Goal: Task Accomplishment & Management: Use online tool/utility

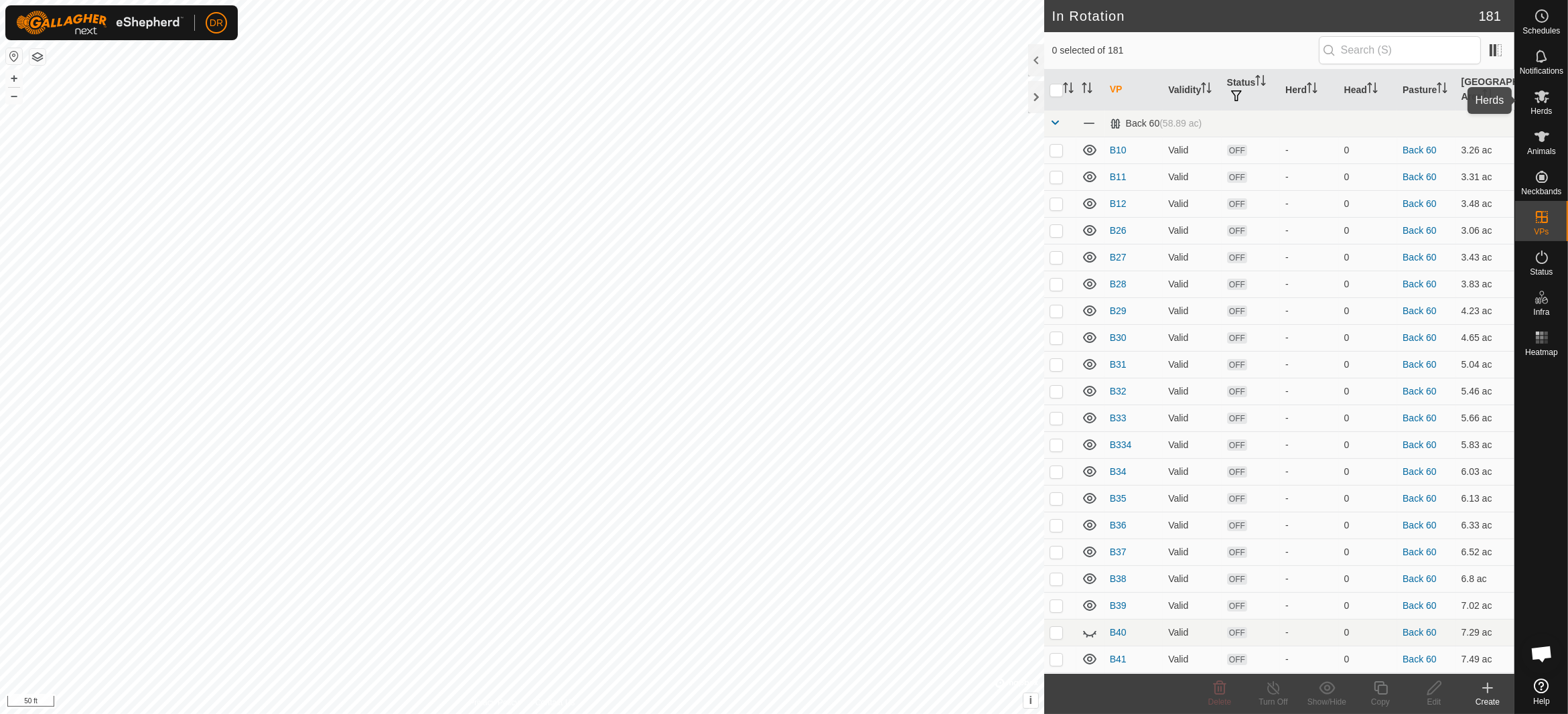
click at [1549, 101] on icon at bounding box center [1542, 97] width 16 height 16
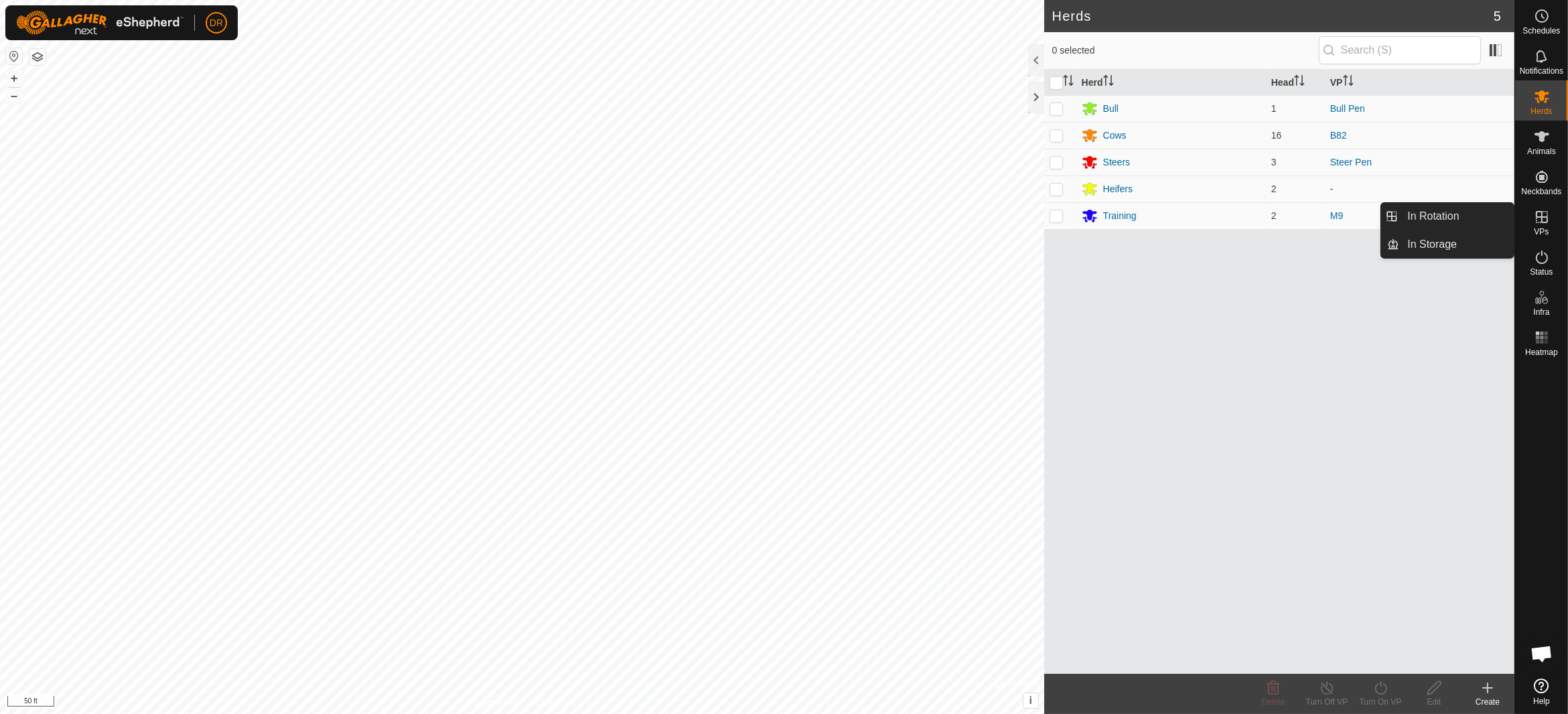
click at [1534, 222] on icon at bounding box center [1542, 217] width 16 height 16
click at [1431, 215] on link "In Rotation" at bounding box center [1456, 217] width 115 height 27
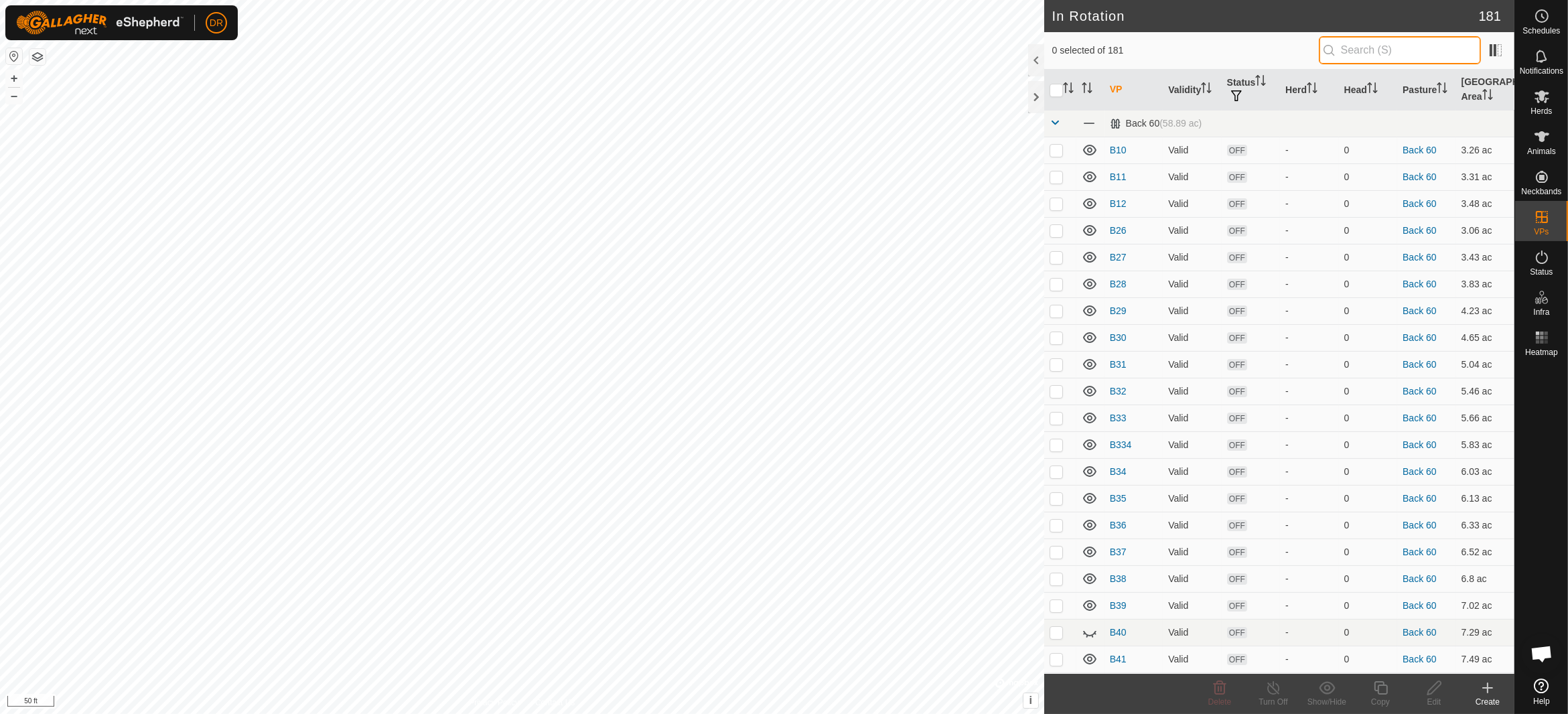
click at [1387, 56] on input "text" at bounding box center [1400, 50] width 162 height 28
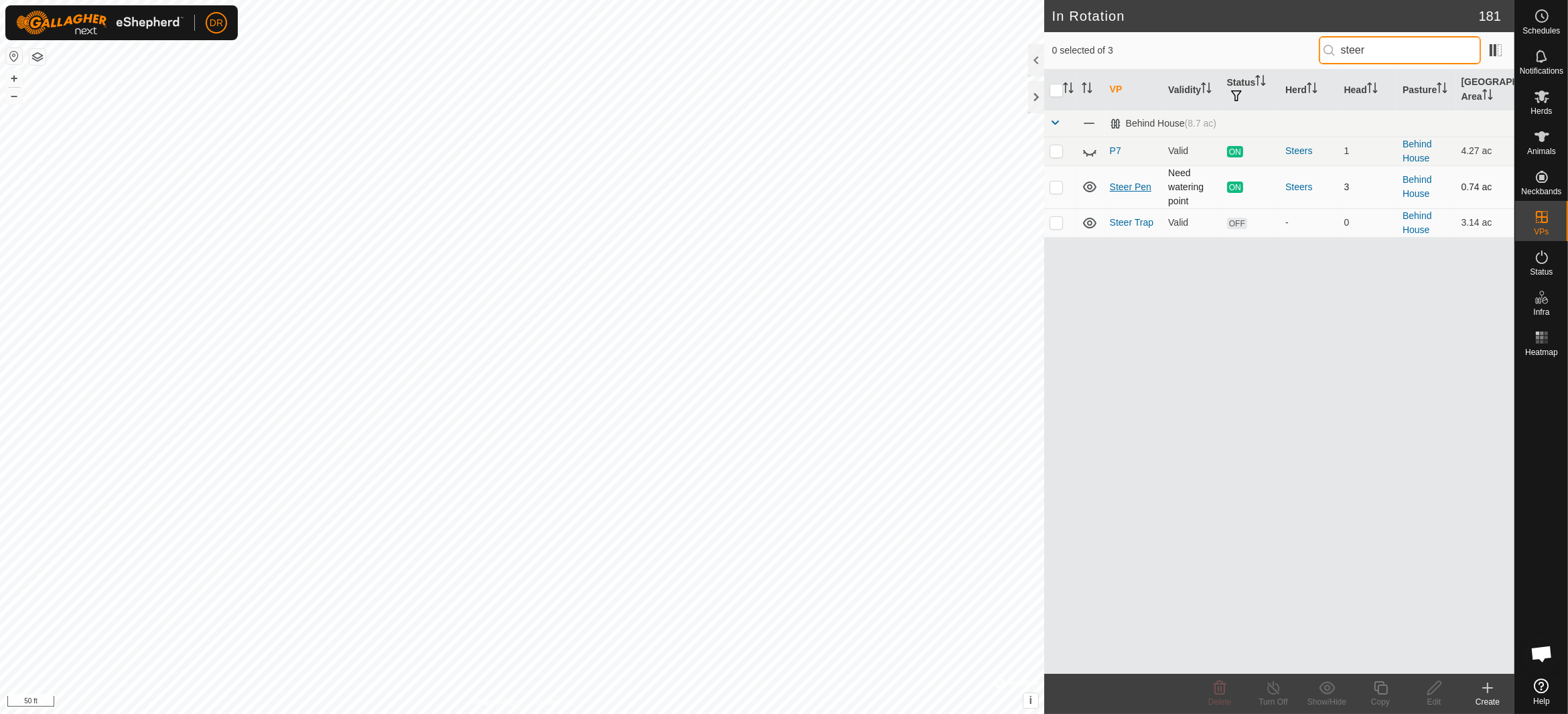
type input "steer"
click at [1115, 186] on link "Steer Pen" at bounding box center [1130, 187] width 42 height 11
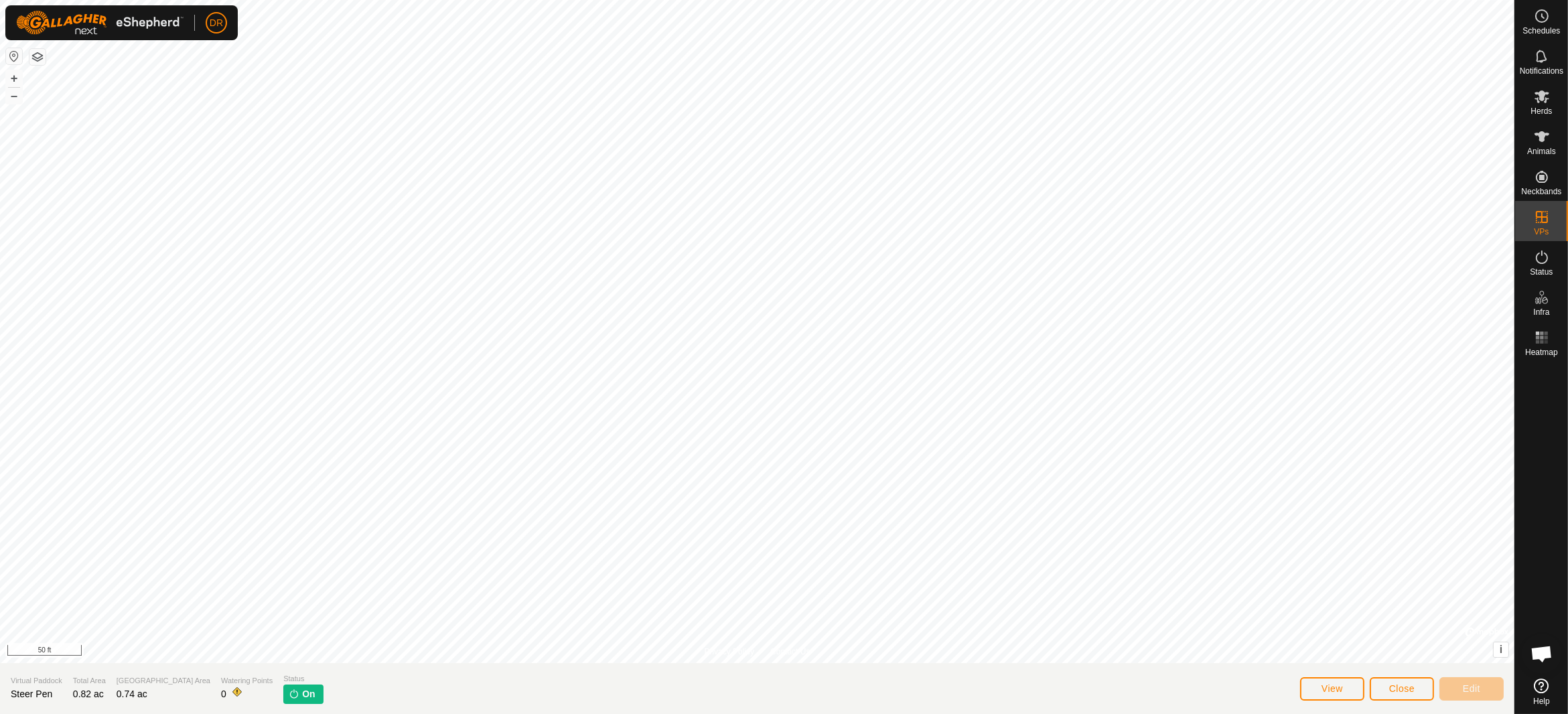
click at [302, 694] on span "On" at bounding box center [308, 694] width 13 height 14
click at [289, 693] on img at bounding box center [294, 694] width 11 height 11
click at [1541, 101] on icon at bounding box center [1542, 97] width 16 height 16
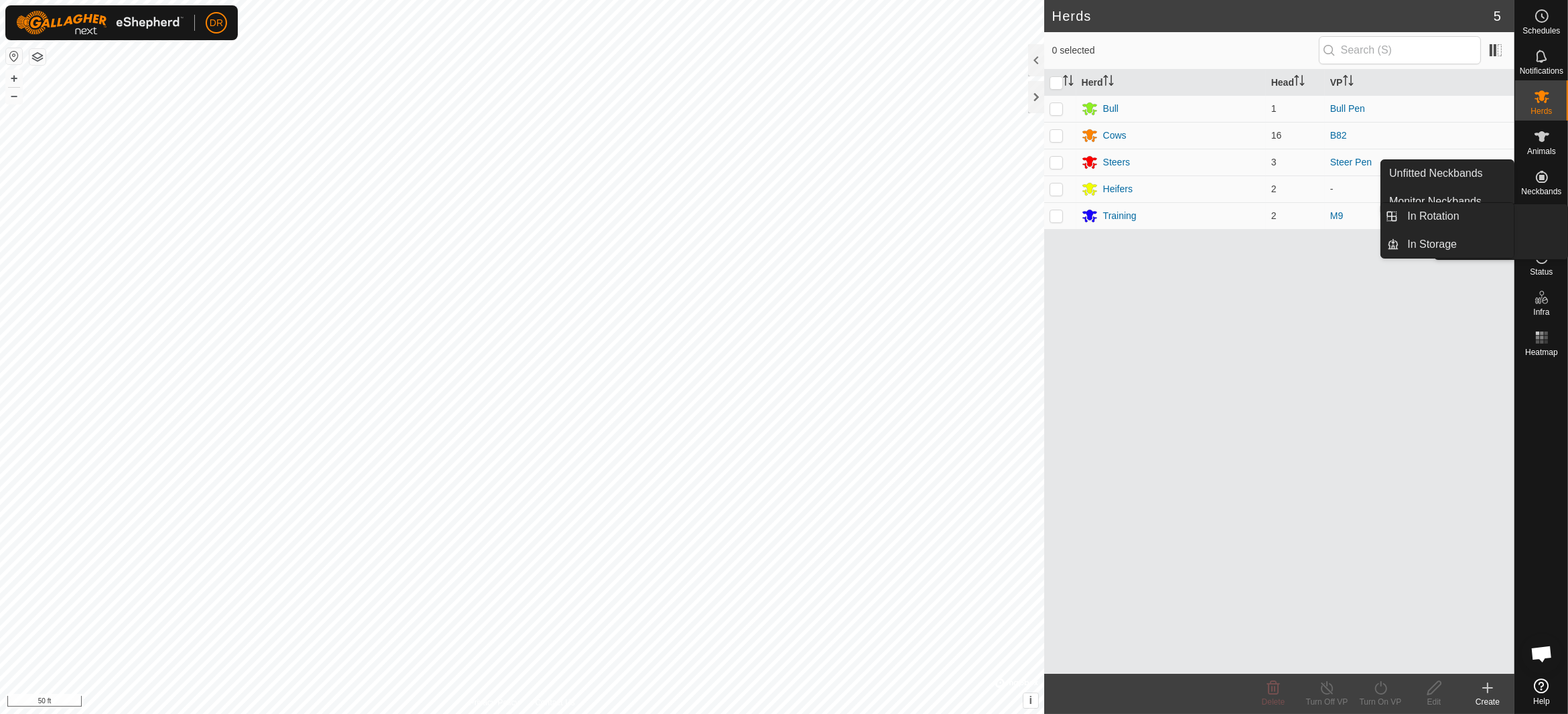
click at [1542, 231] on span "VPs" at bounding box center [1541, 232] width 15 height 8
click at [1547, 218] on icon at bounding box center [1542, 217] width 12 height 12
click at [1431, 219] on link "In Rotation" at bounding box center [1456, 217] width 115 height 27
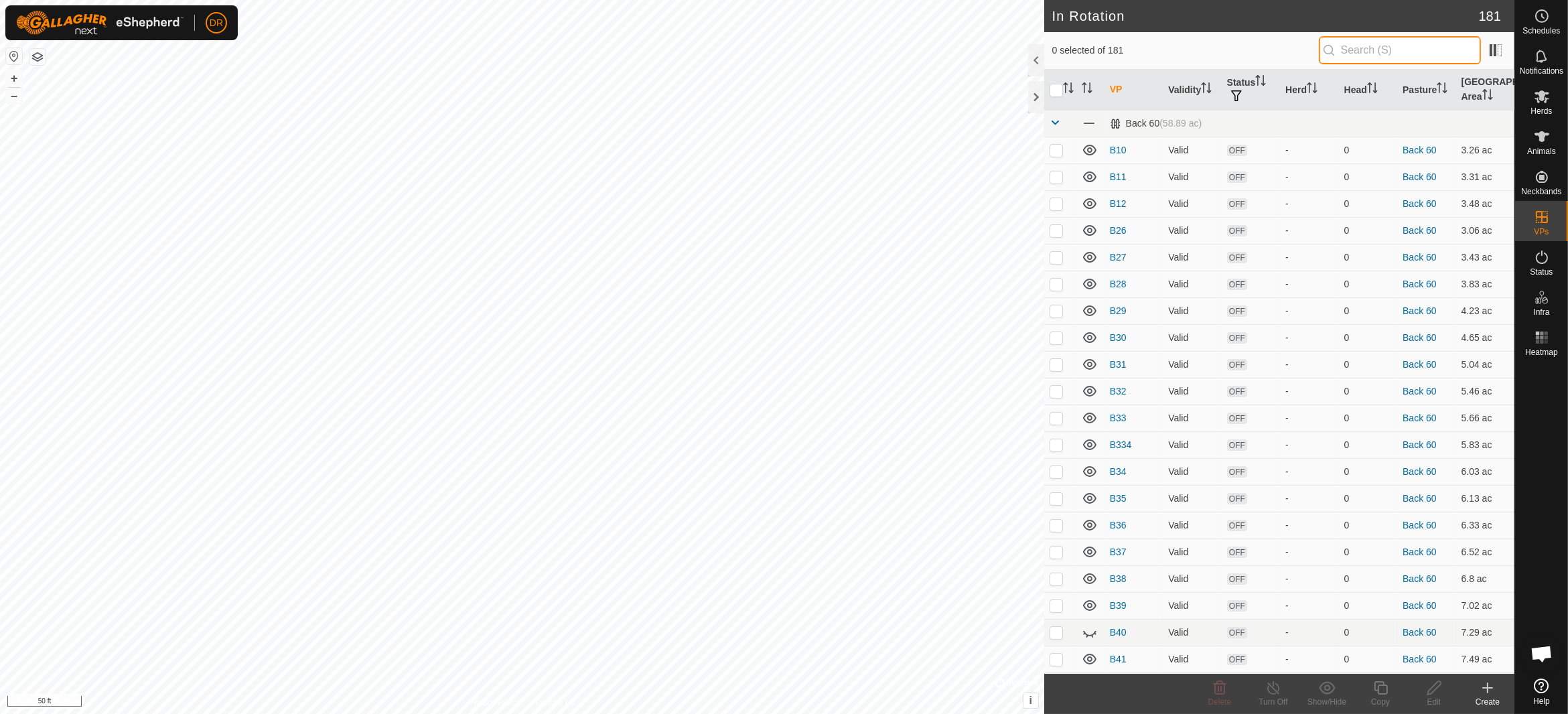
click at [1408, 57] on input "text" at bounding box center [1400, 50] width 162 height 28
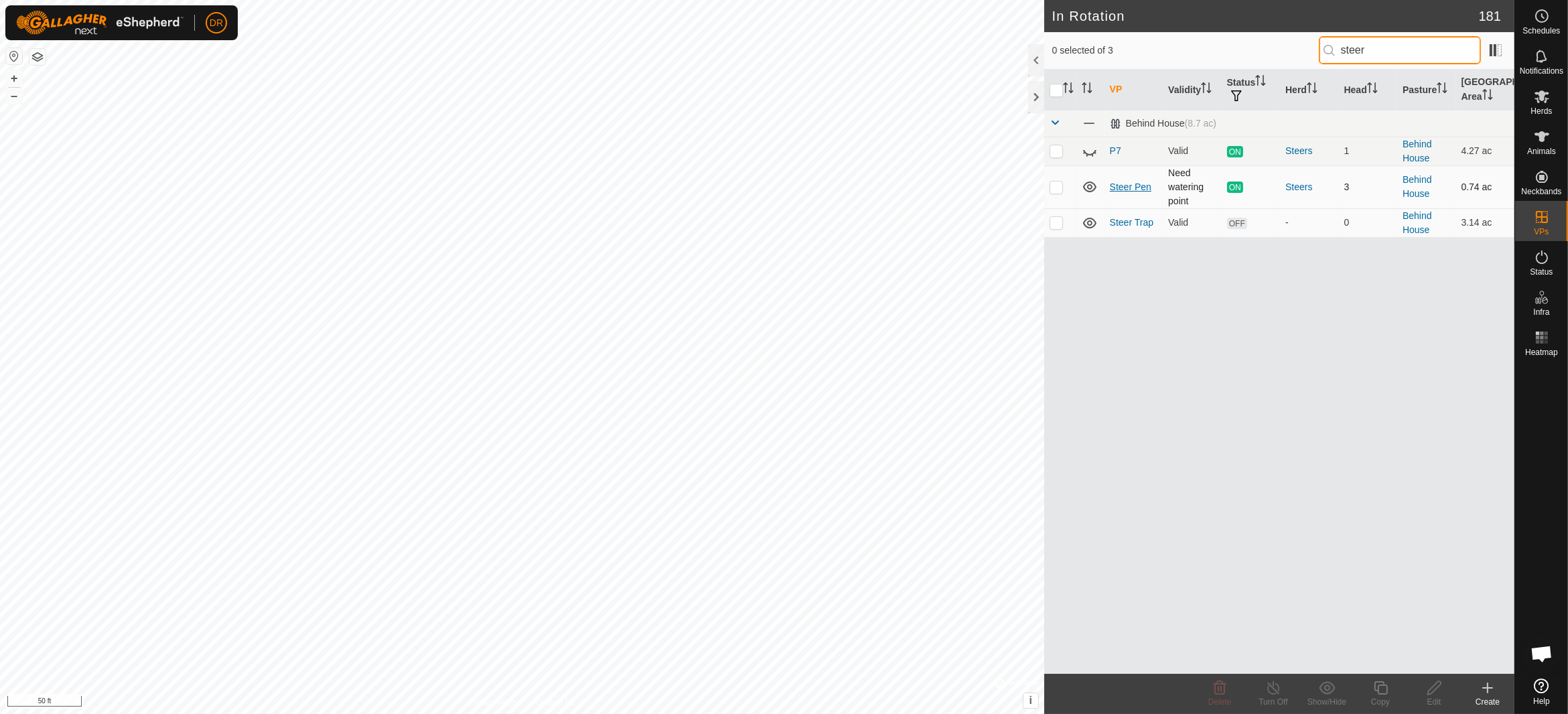
type input "steer"
click at [1122, 186] on link "Steer Pen" at bounding box center [1130, 187] width 42 height 11
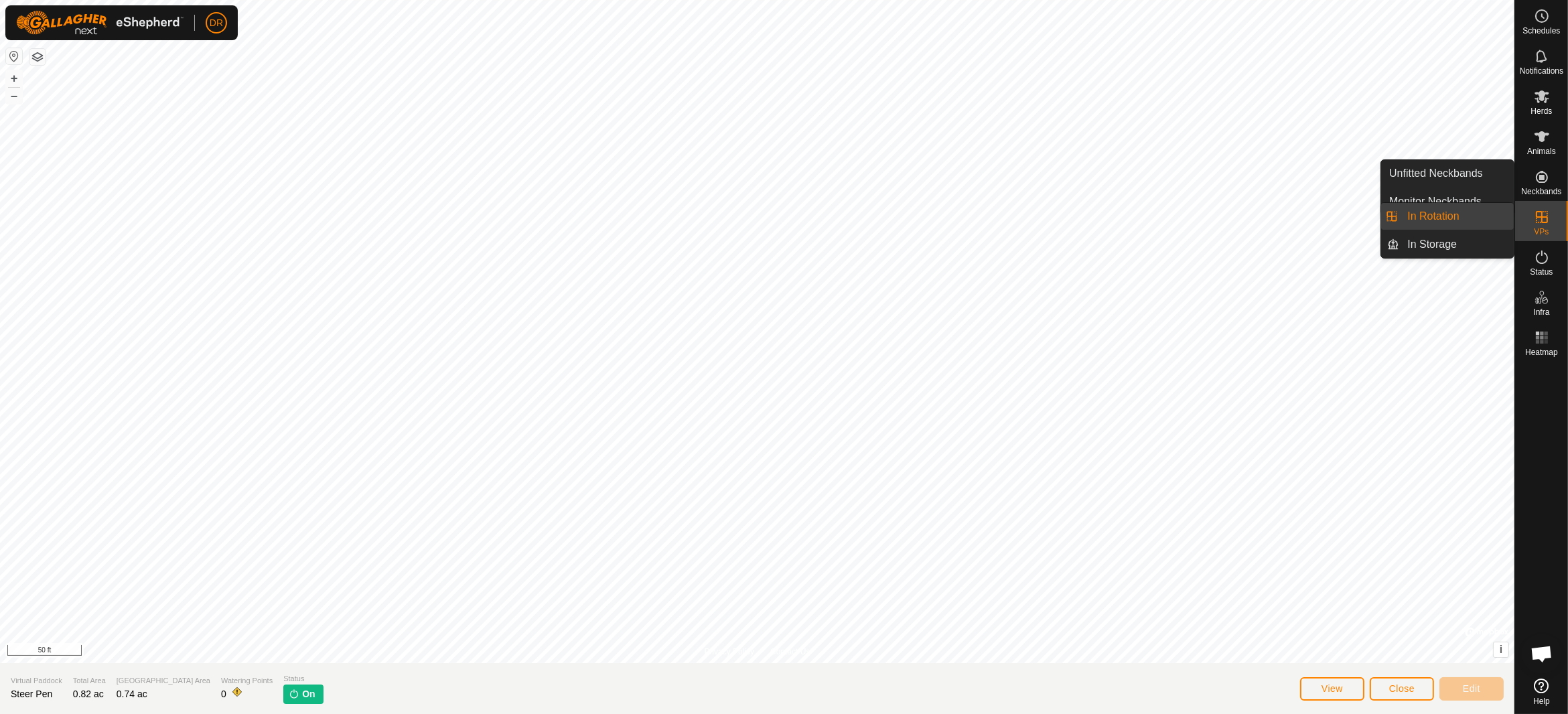
click at [1546, 232] on span "VPs" at bounding box center [1541, 232] width 15 height 8
click at [1453, 223] on link "In Rotation" at bounding box center [1456, 217] width 115 height 27
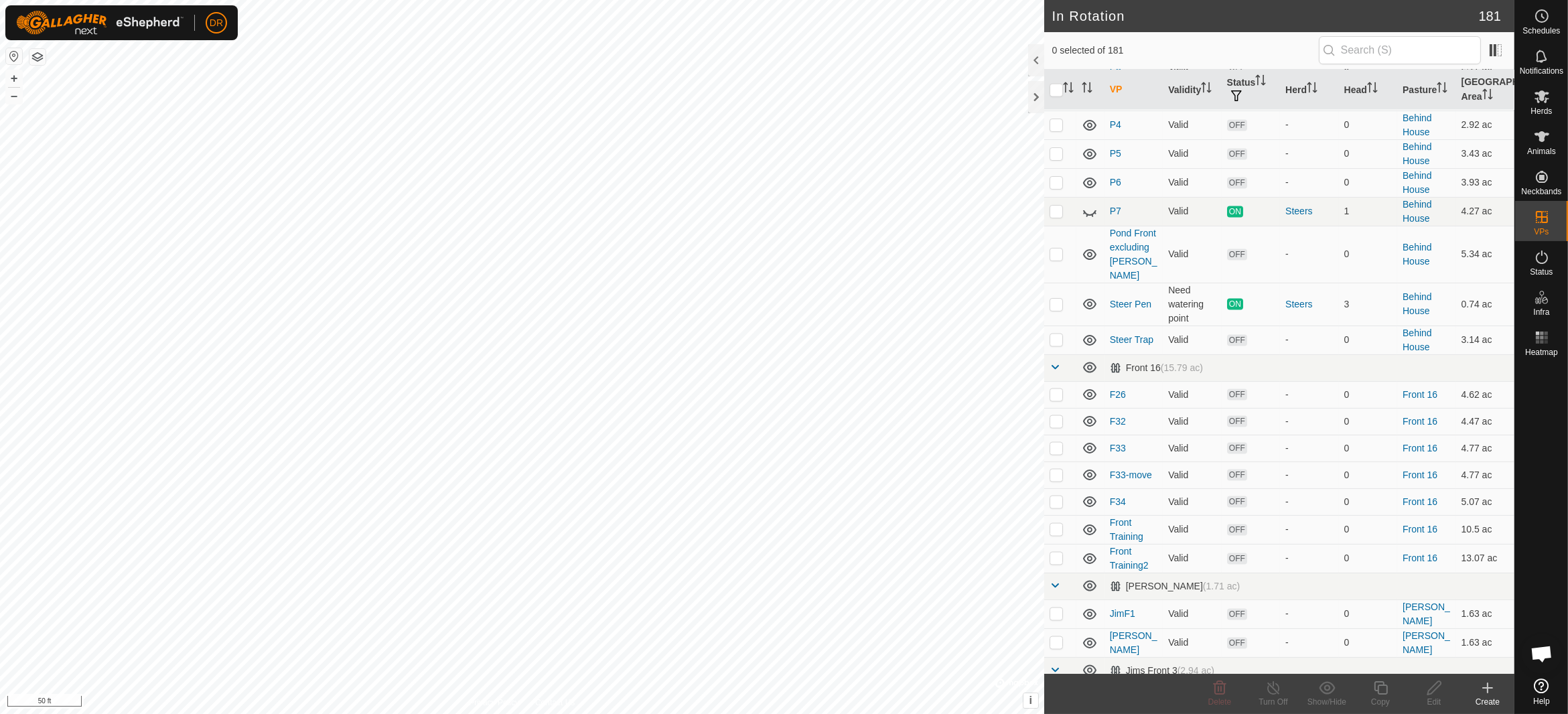
scroll to position [4489, 0]
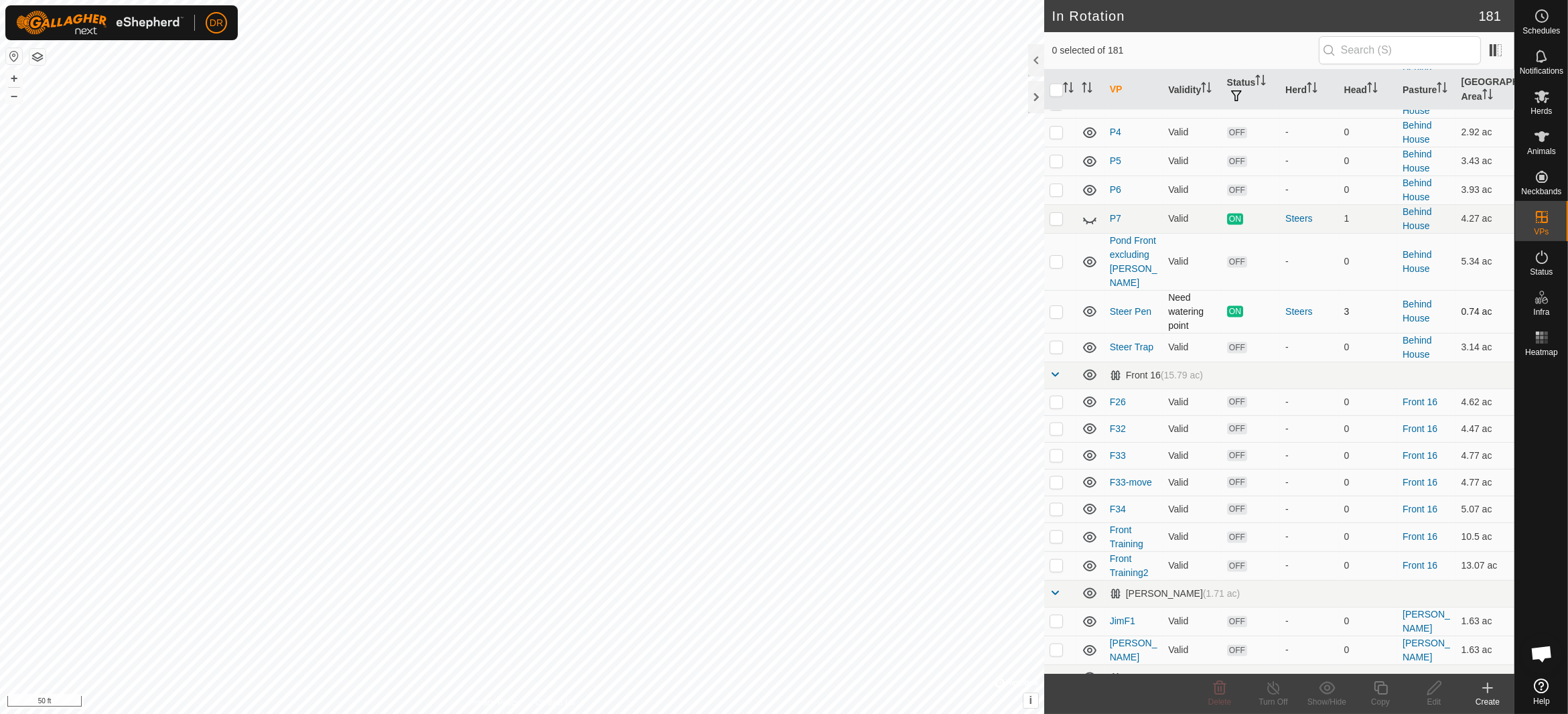
click at [1058, 306] on p-checkbox at bounding box center [1056, 312] width 13 height 11
checkbox input "true"
click at [1377, 695] on icon at bounding box center [1380, 688] width 17 height 16
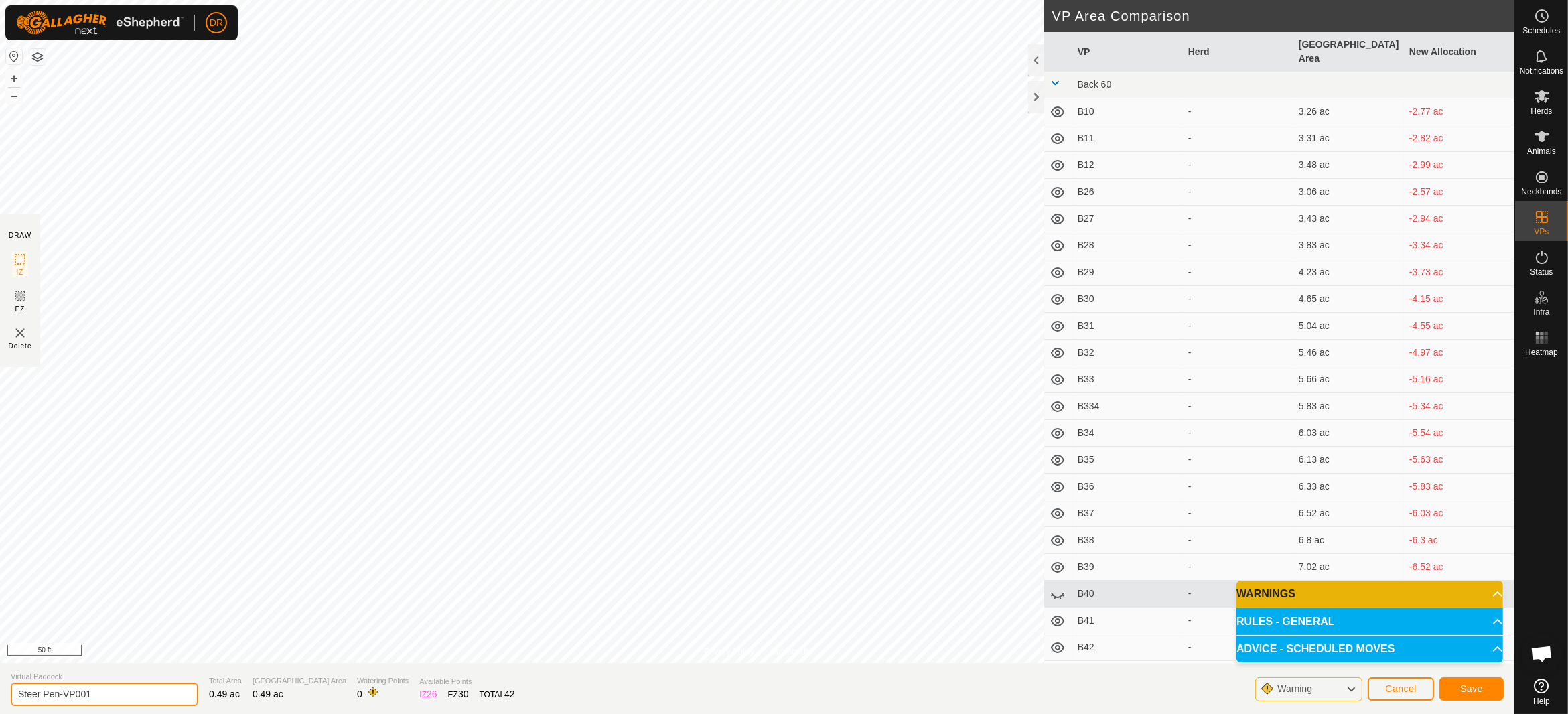
drag, startPoint x: 103, startPoint y: 697, endPoint x: 0, endPoint y: 695, distance: 103.0
click at [0, 695] on section "Virtual Paddock Steer Pen-VP001 Total Area 0.49 ac Grazing Area 0.49 ac Waterin…" at bounding box center [757, 689] width 1514 height 51
type input "Steer Pen 2"
click at [1482, 689] on span "Save" at bounding box center [1472, 689] width 23 height 11
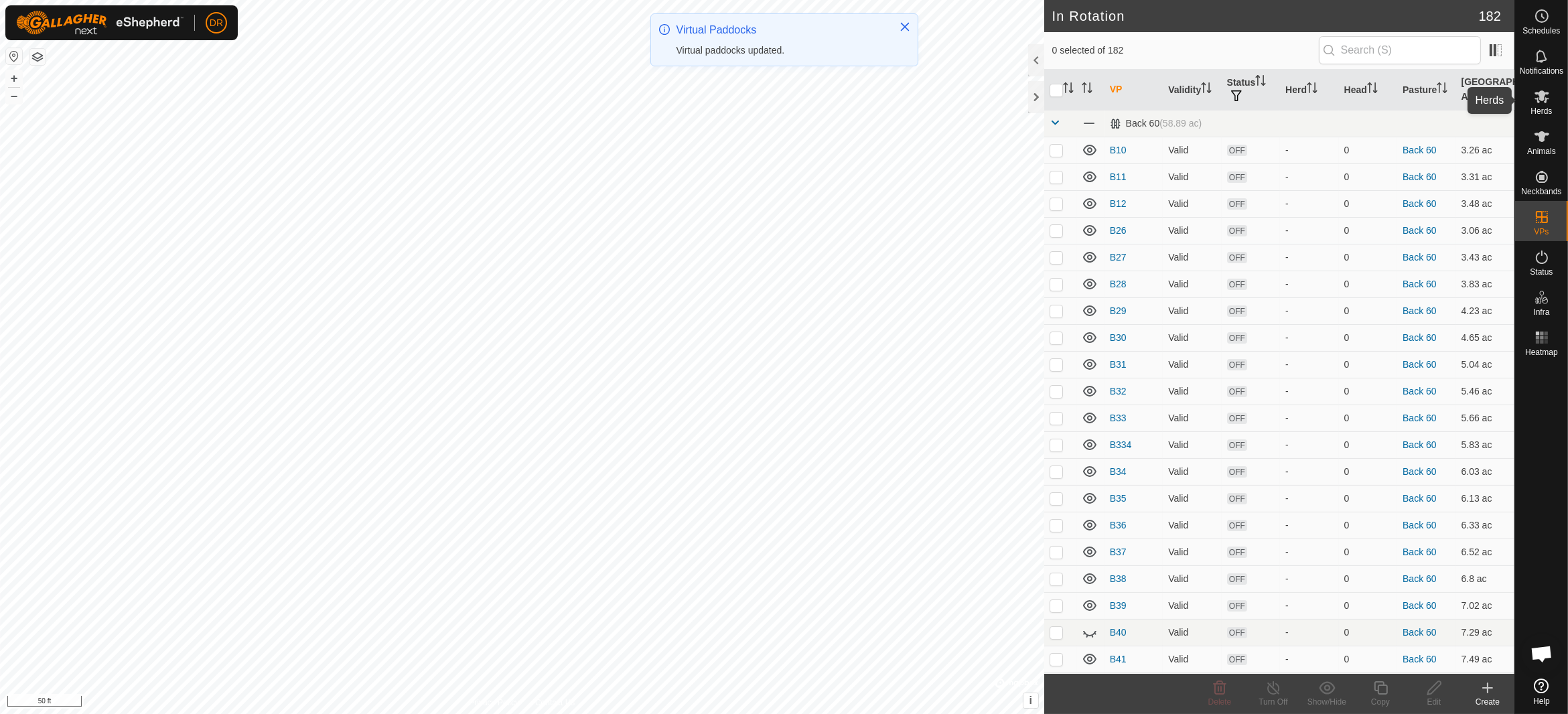
click at [1542, 103] on icon at bounding box center [1542, 97] width 16 height 16
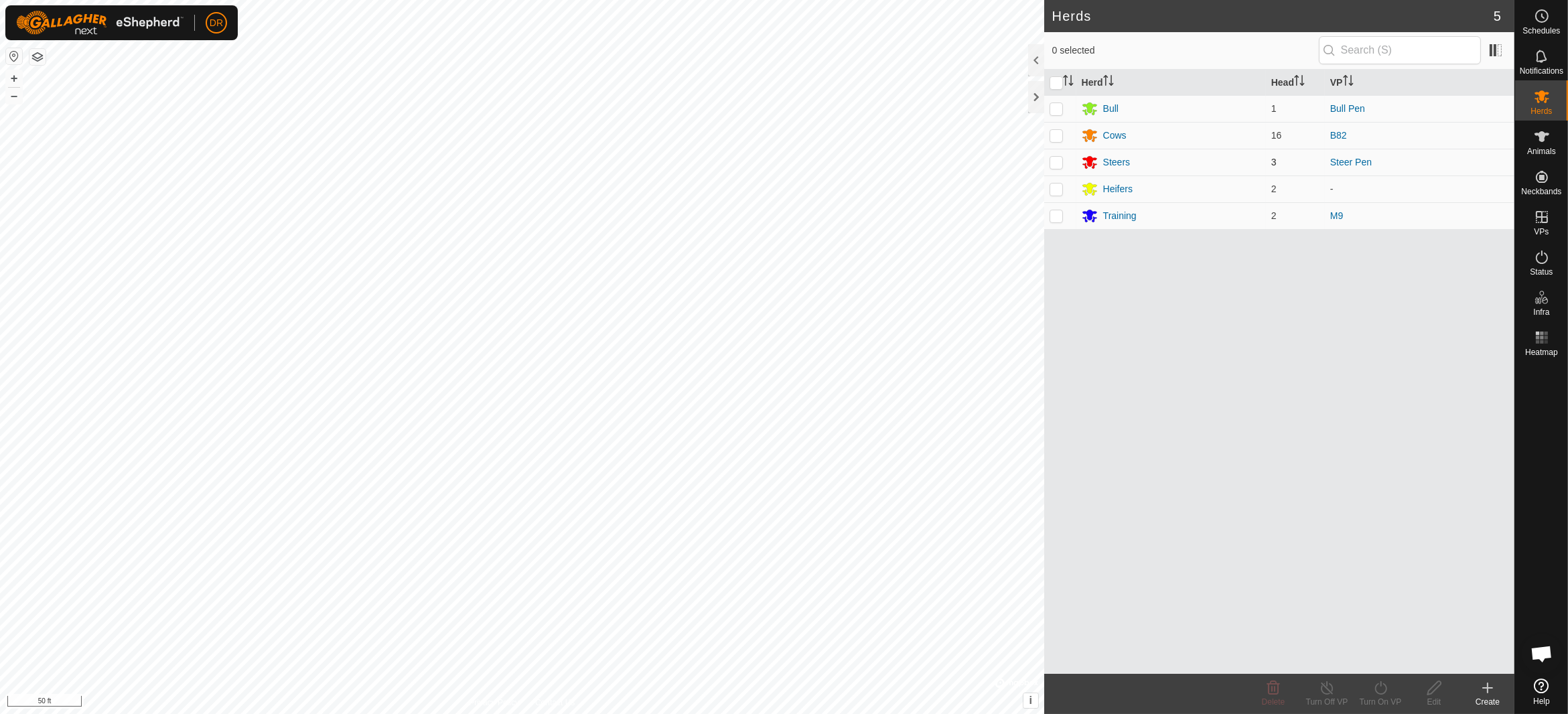
click at [1056, 164] on p-checkbox at bounding box center [1056, 162] width 13 height 11
checkbox input "true"
click at [1376, 698] on div "Turn On VP" at bounding box center [1380, 702] width 54 height 12
click at [1370, 660] on link "Now" at bounding box center [1421, 659] width 133 height 27
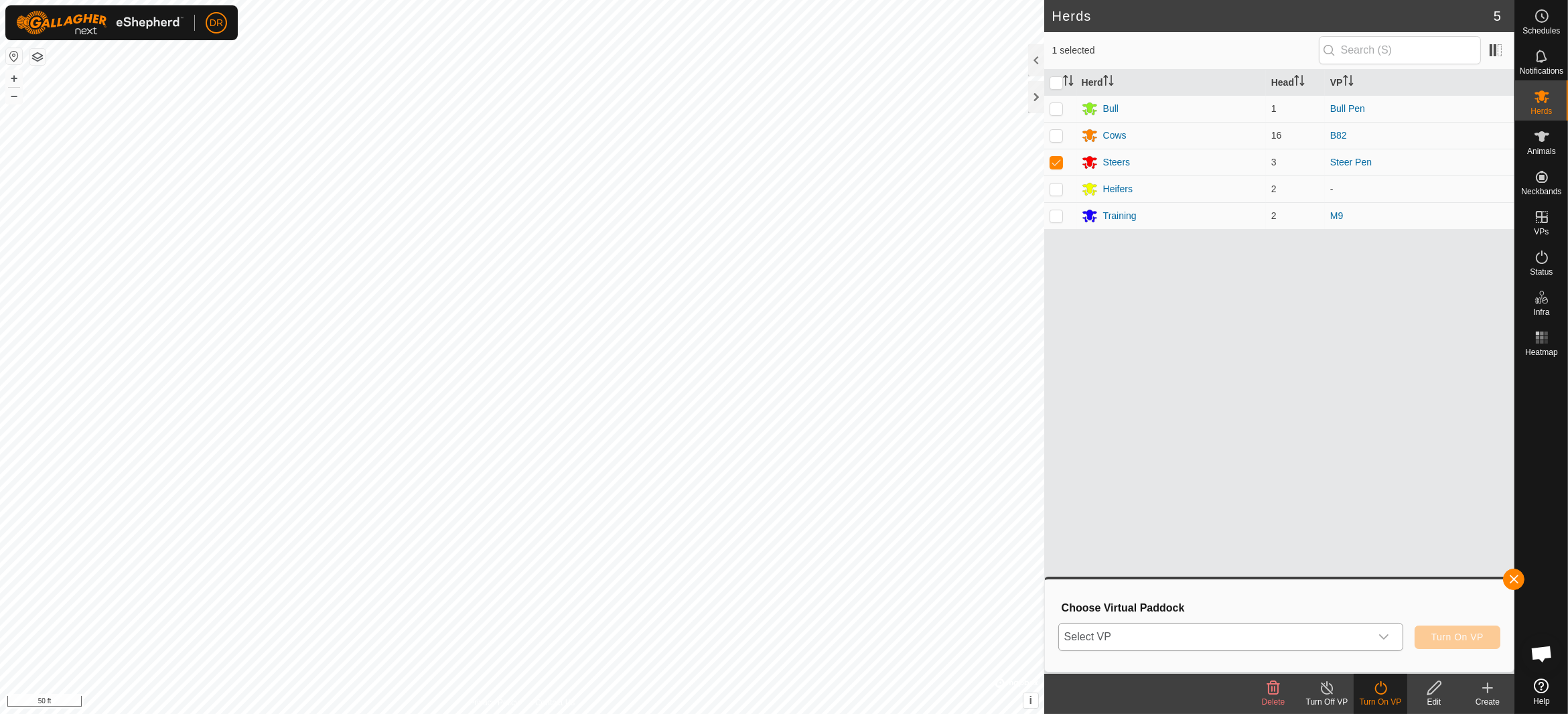
click at [1128, 637] on span "Select VP" at bounding box center [1214, 637] width 312 height 27
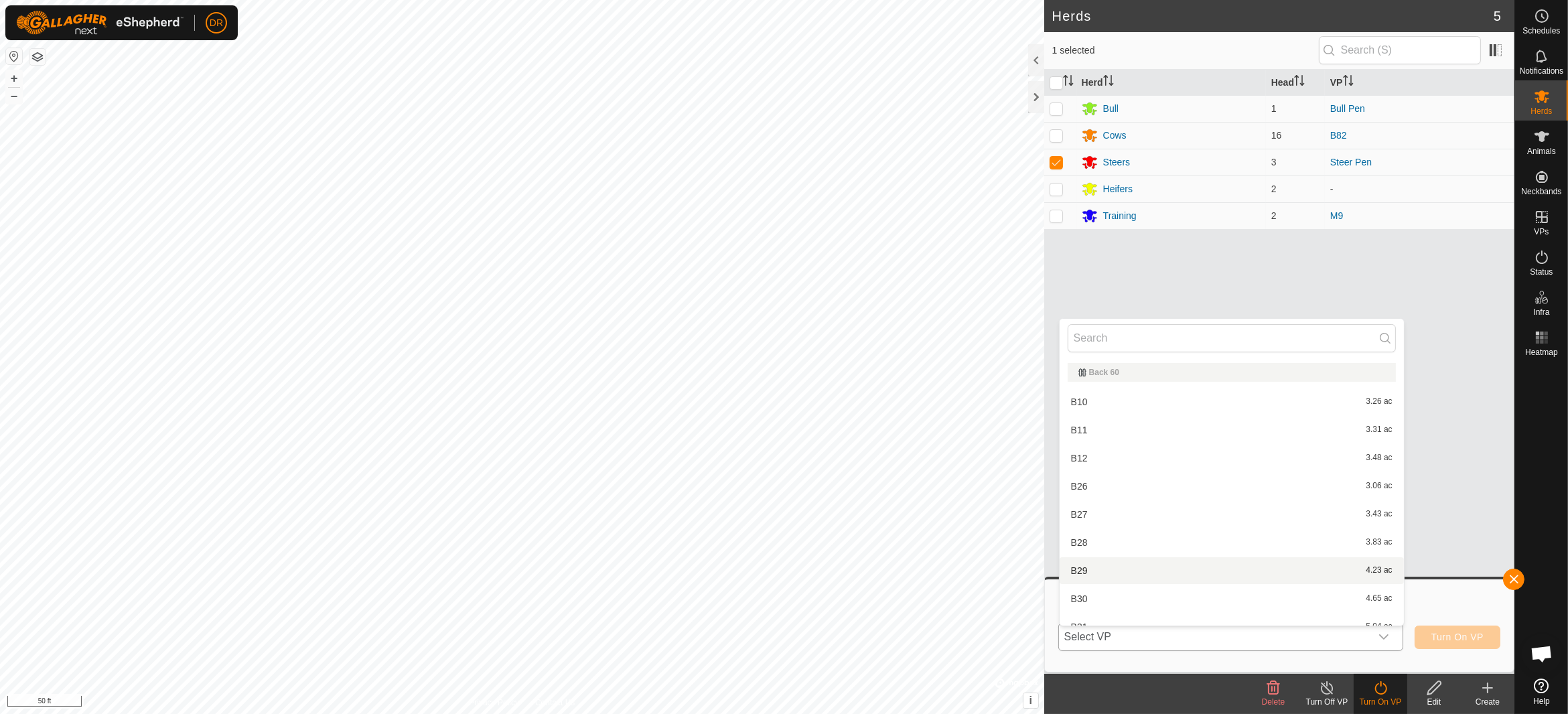
scroll to position [15, 0]
click at [1110, 335] on input "text" at bounding box center [1232, 339] width 328 height 28
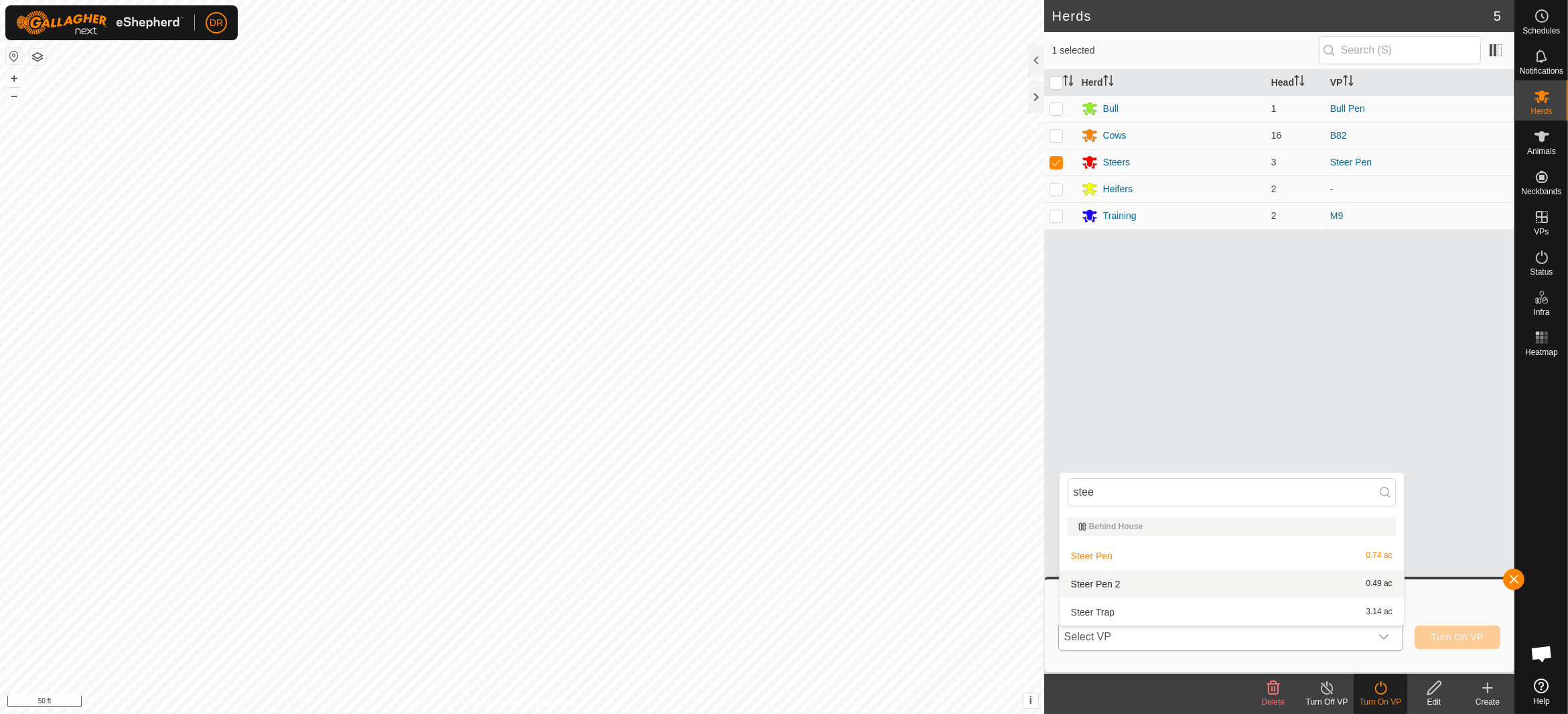
type input "stee"
click at [1110, 589] on li "Steer Pen 2 0.49 ac" at bounding box center [1232, 585] width 344 height 27
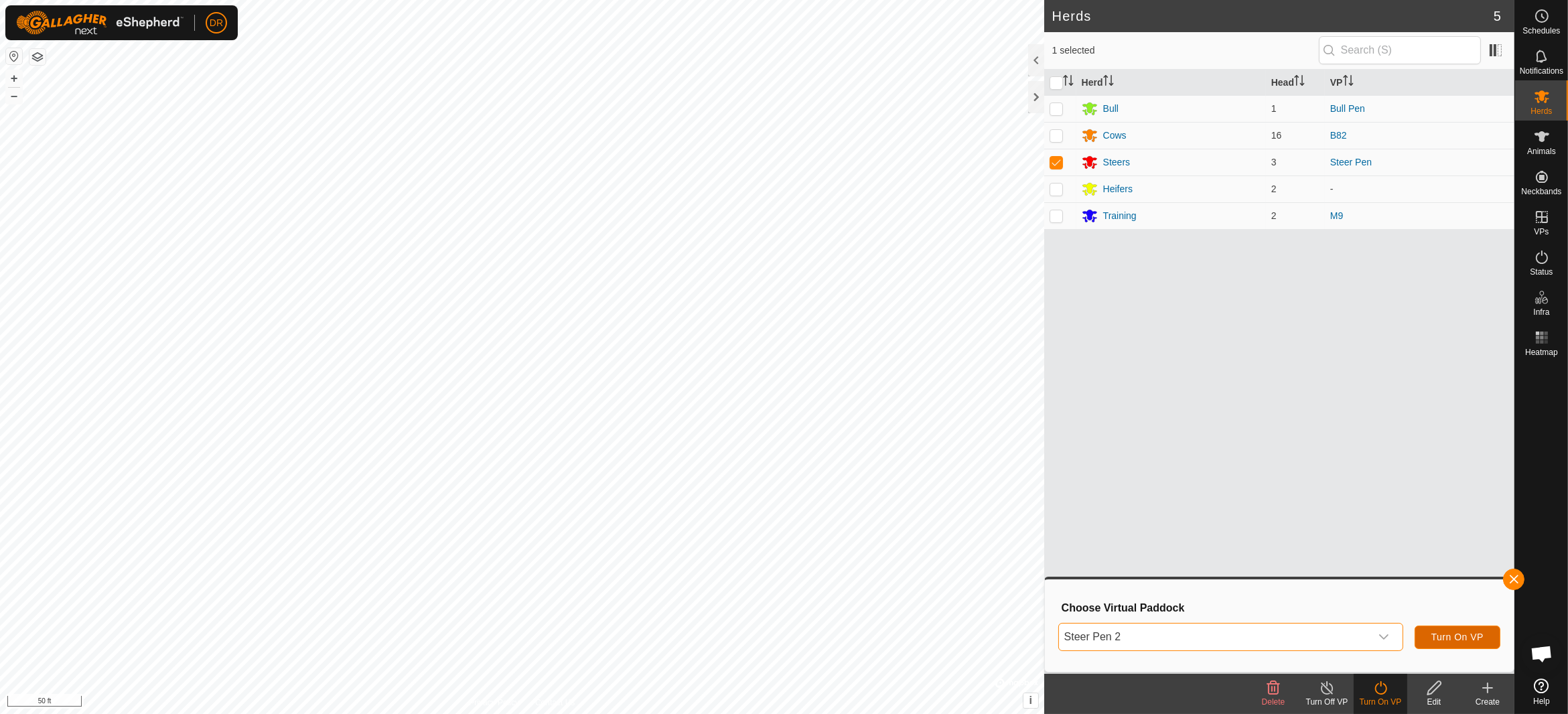
click at [1471, 636] on span "Turn On VP" at bounding box center [1457, 637] width 52 height 11
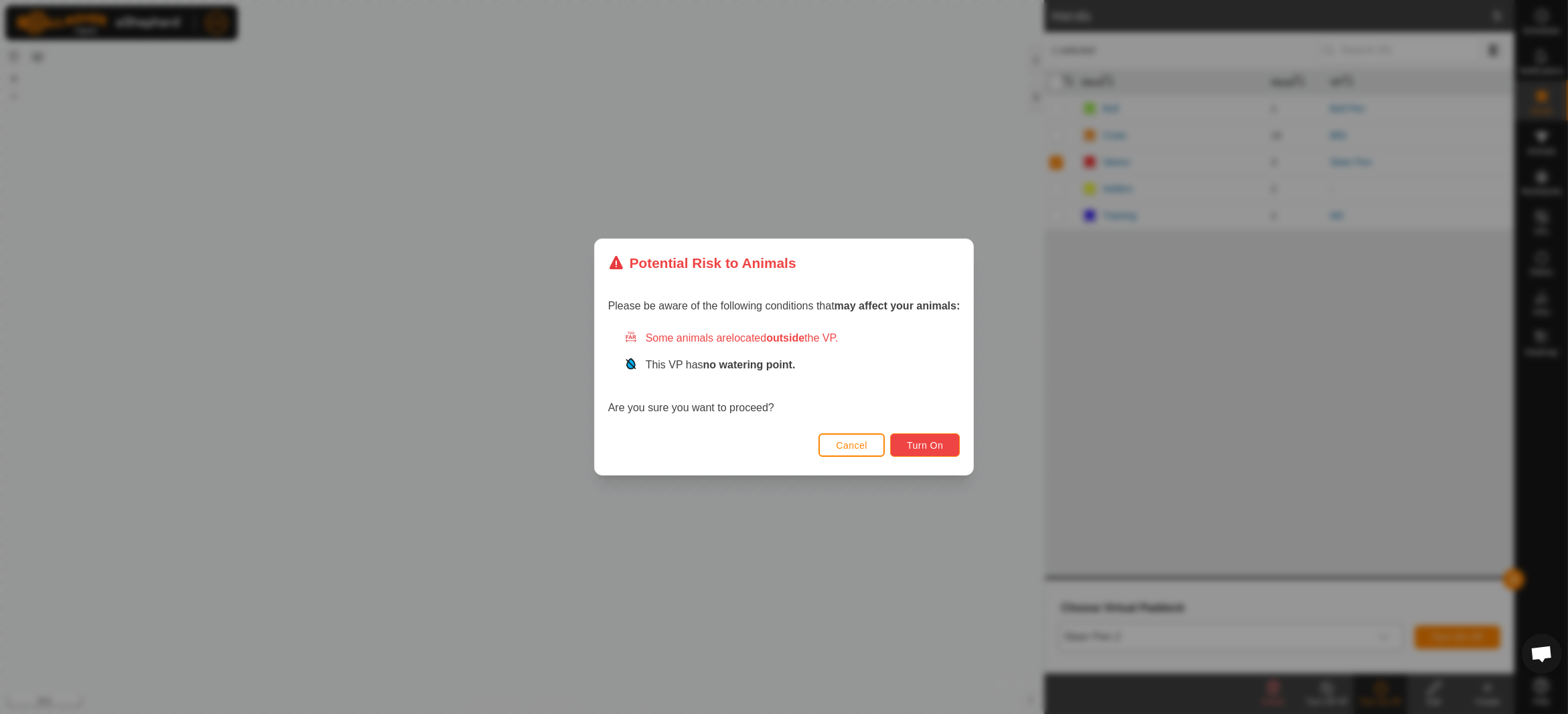
click at [917, 440] on button "Turn On" at bounding box center [925, 445] width 70 height 23
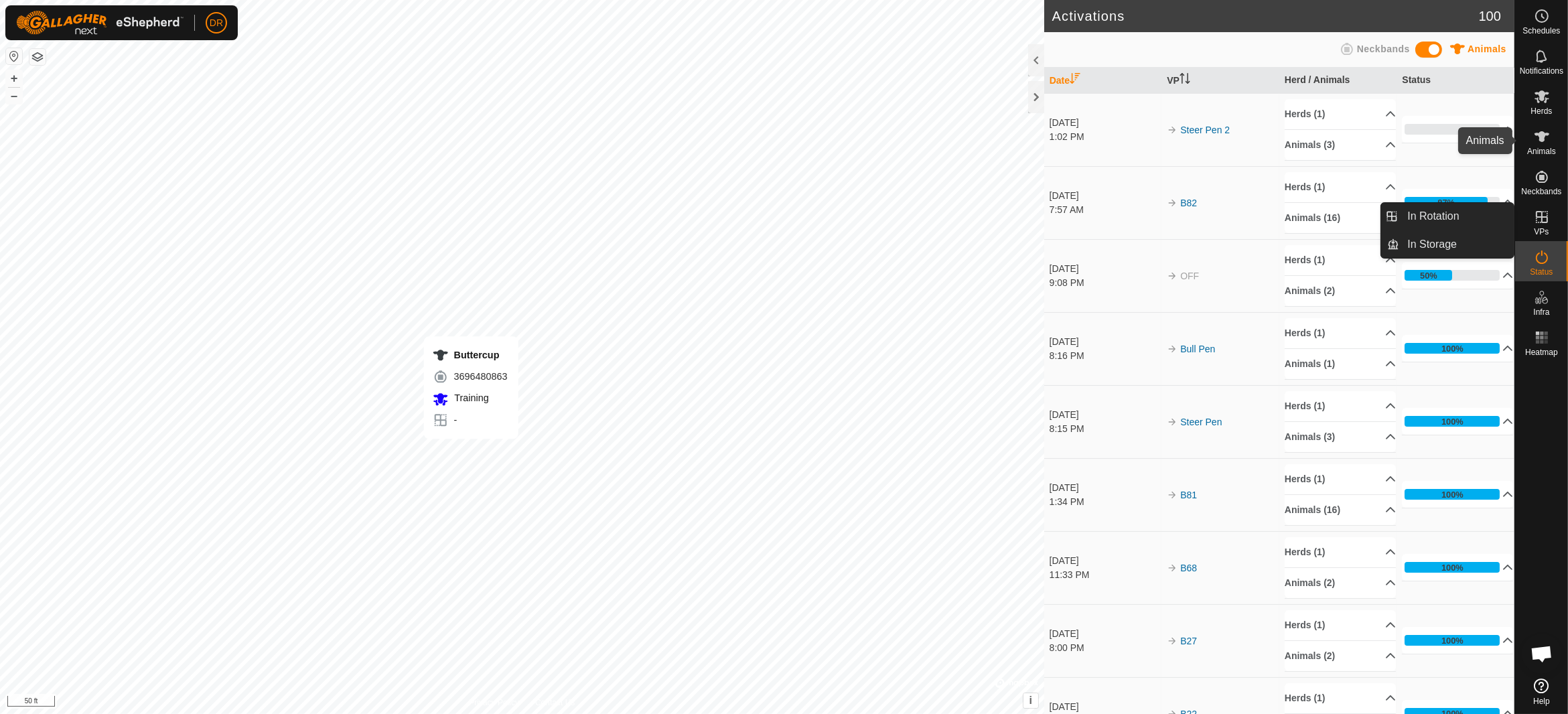
click at [1544, 137] on icon at bounding box center [1542, 137] width 15 height 11
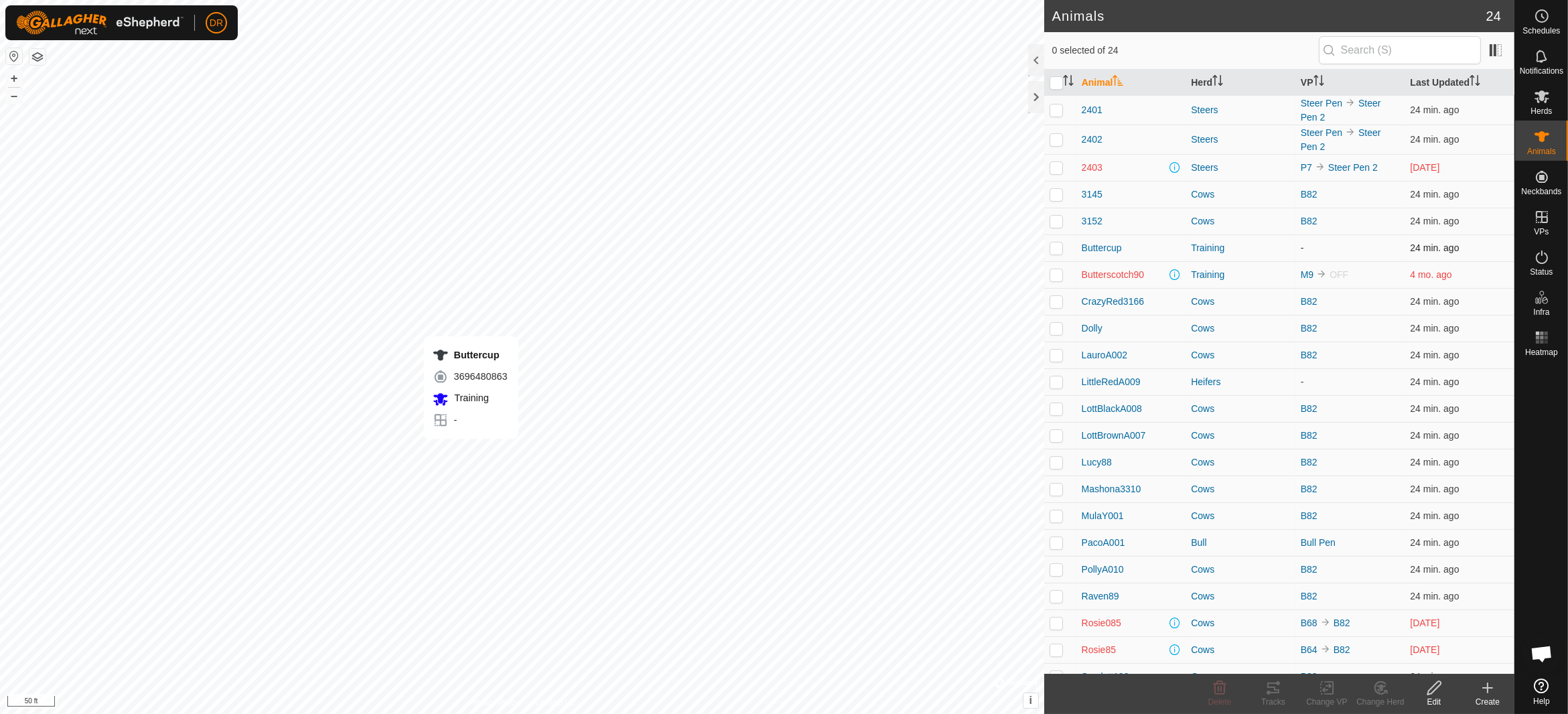
click at [1059, 246] on p-checkbox at bounding box center [1056, 248] width 13 height 11
click at [1378, 694] on icon at bounding box center [1380, 688] width 11 height 12
click at [1413, 636] on link "Choose Herd..." at bounding box center [1421, 631] width 133 height 27
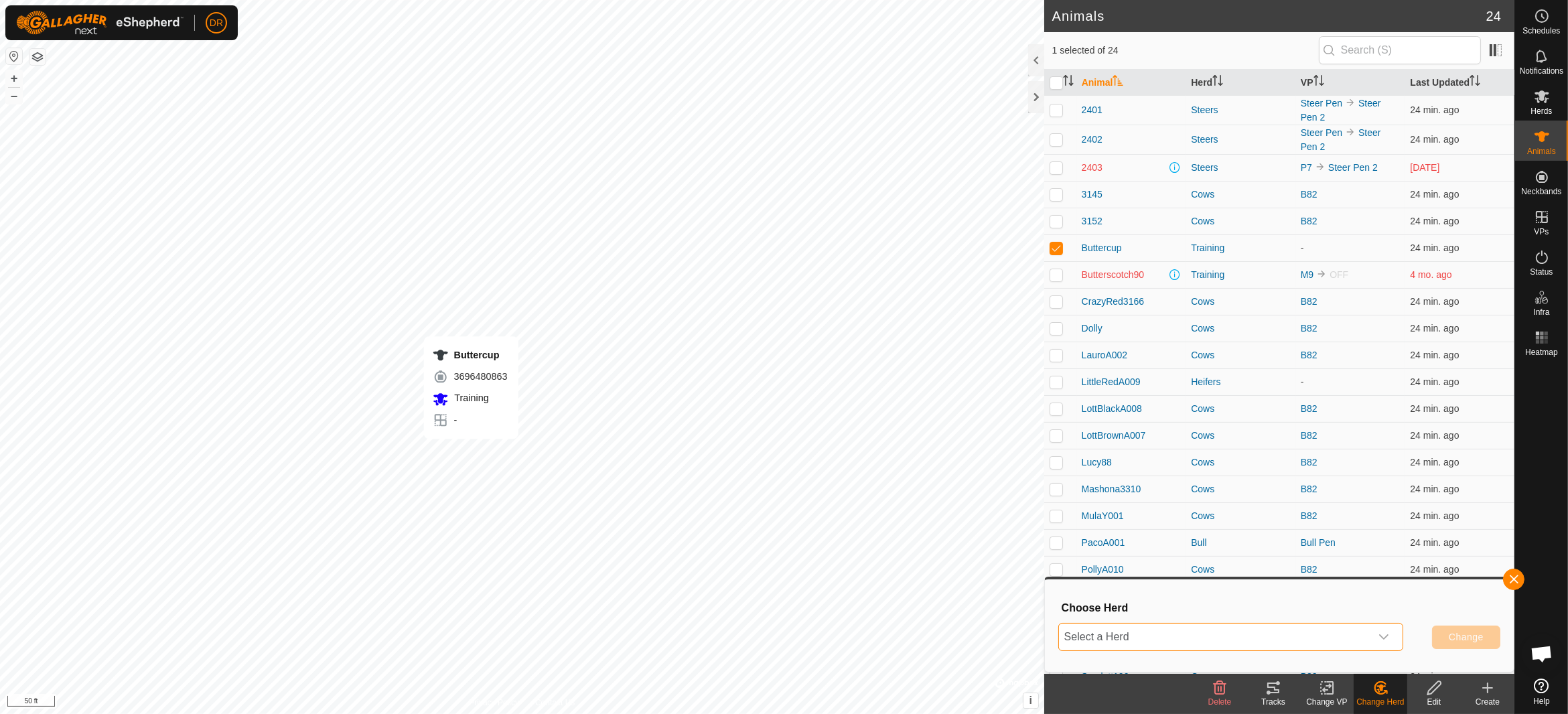
click at [1210, 634] on span "Select a Herd" at bounding box center [1214, 637] width 312 height 27
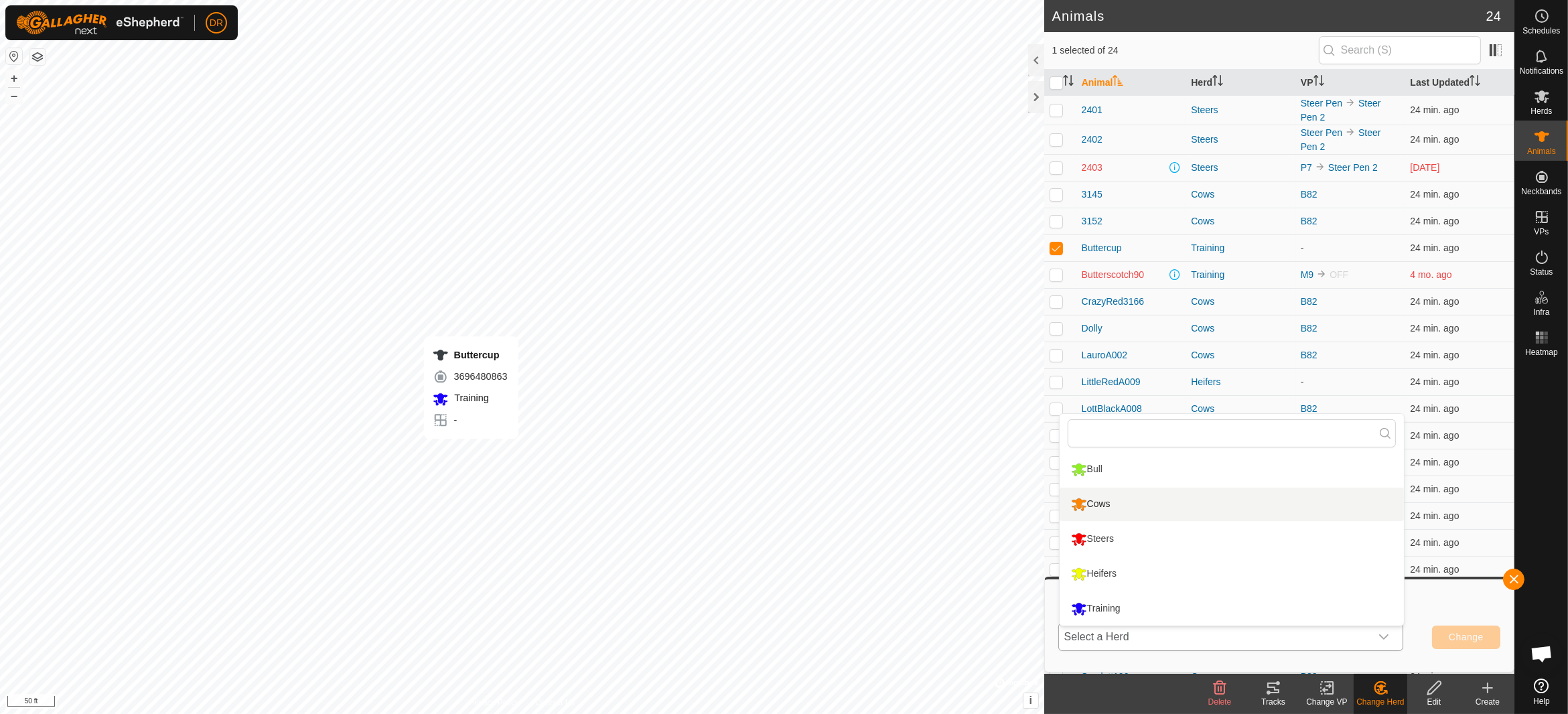
click at [1098, 497] on li "Cows" at bounding box center [1232, 505] width 344 height 34
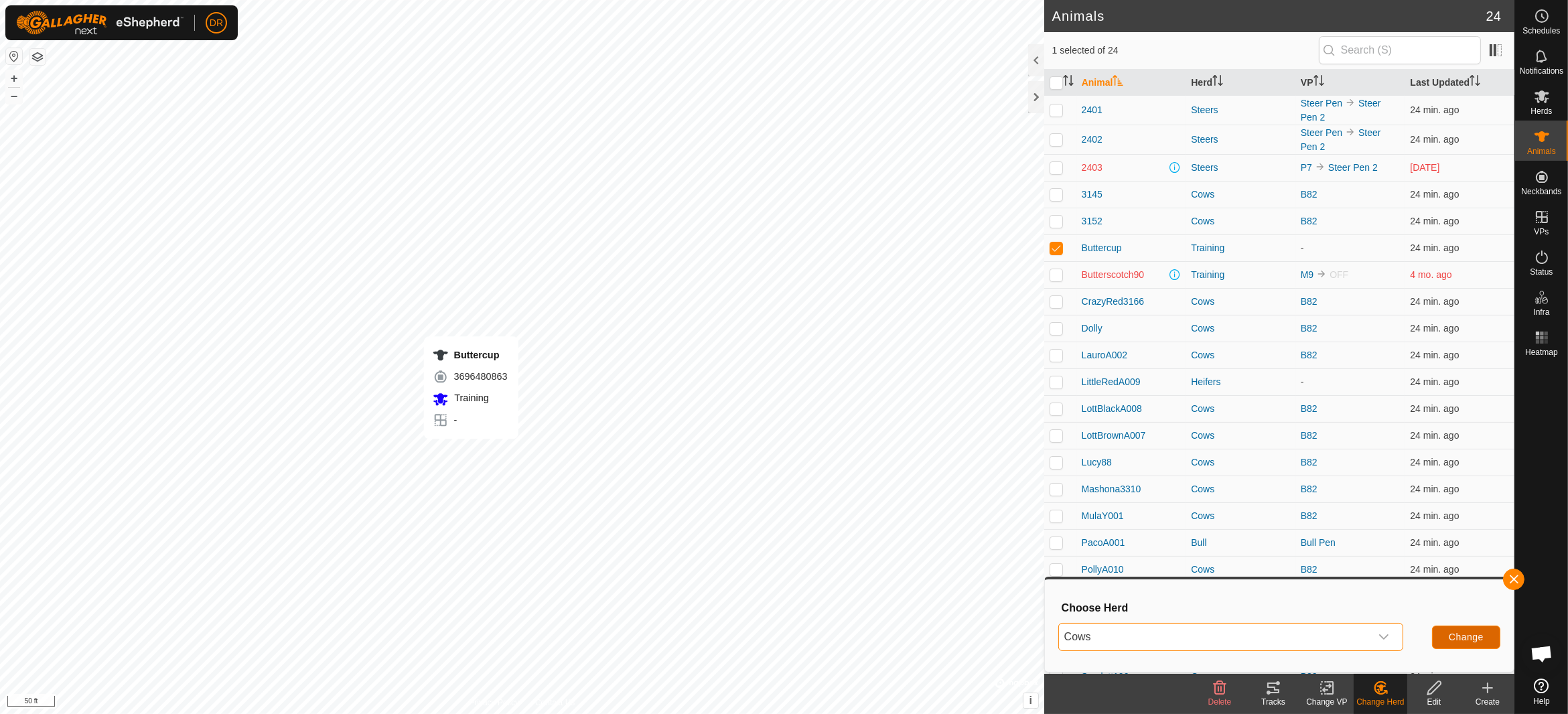
click at [1469, 640] on span "Change" at bounding box center [1466, 637] width 35 height 11
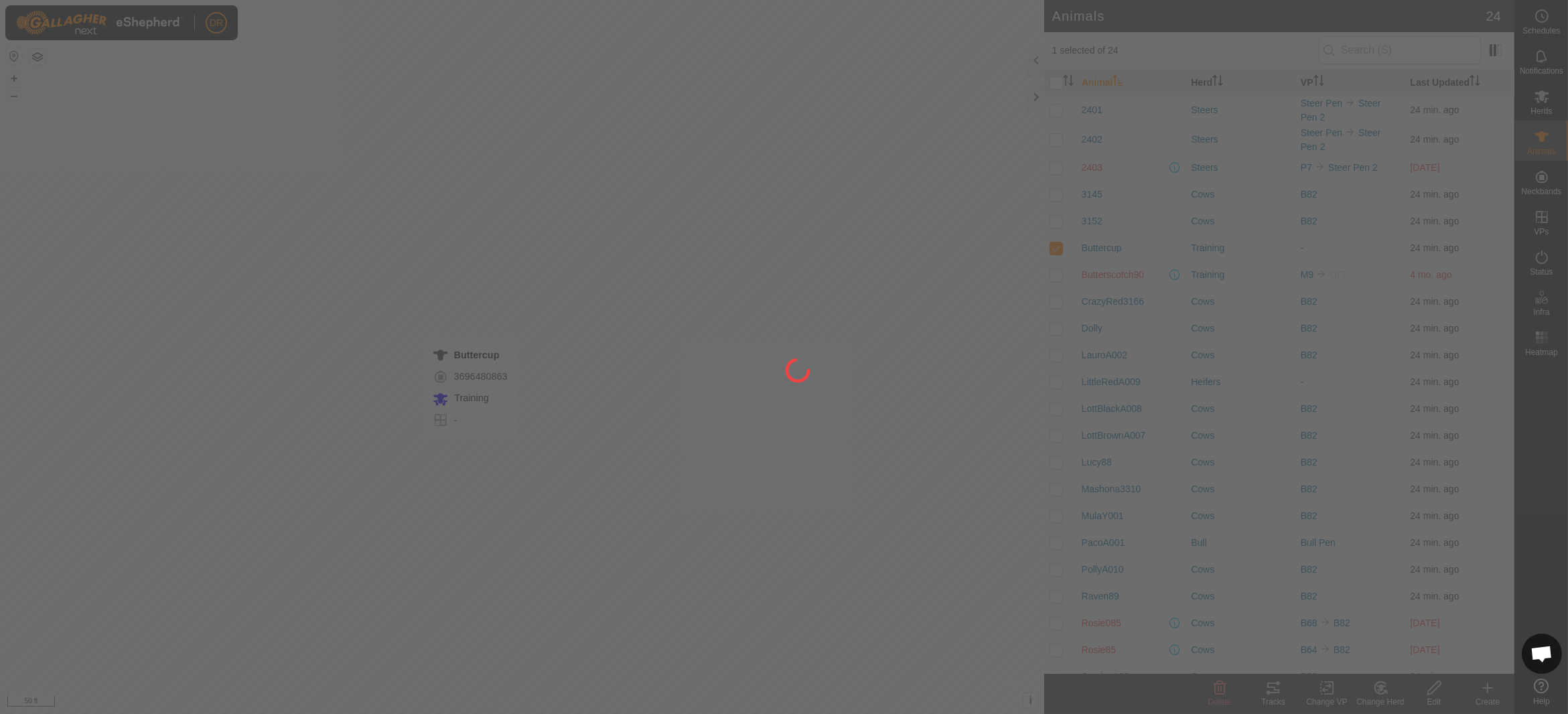
checkbox input "false"
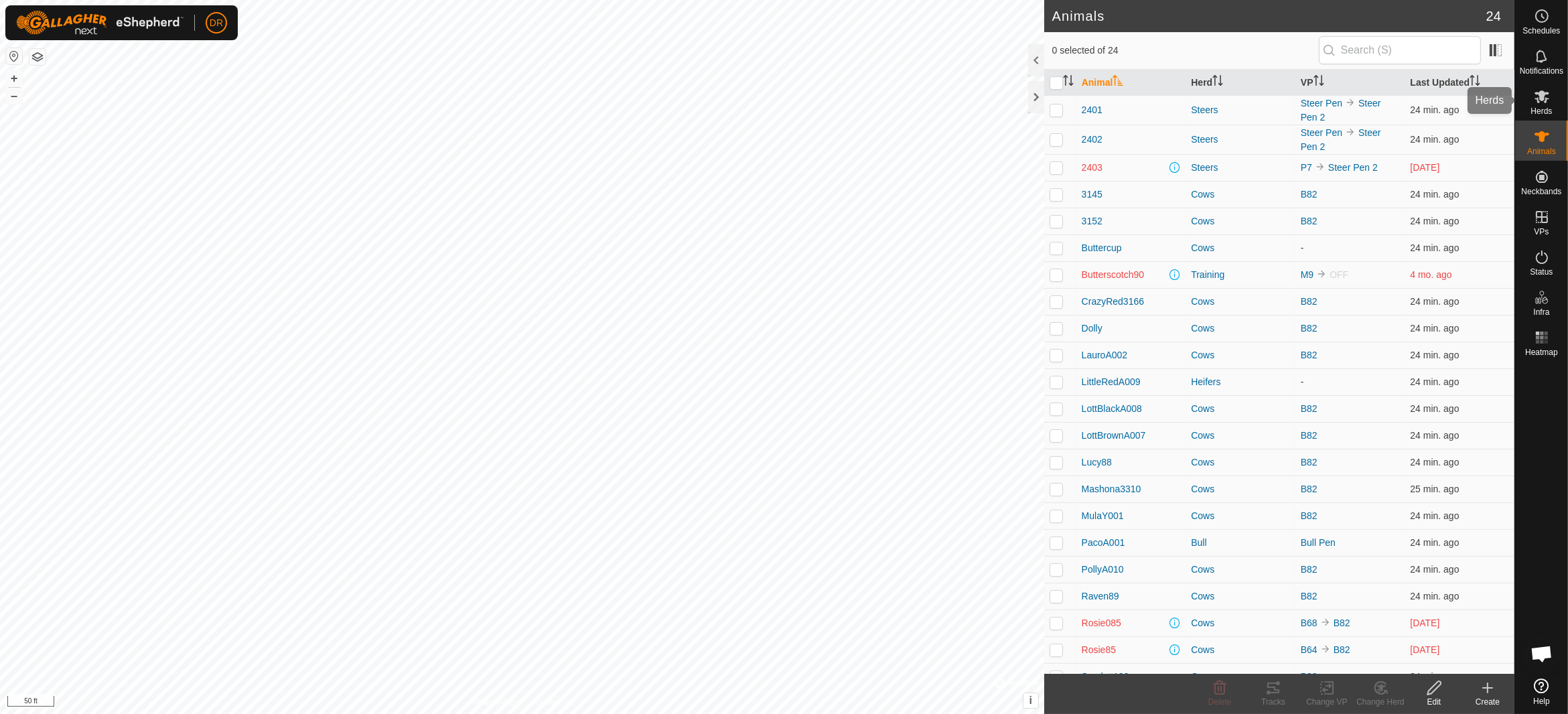
click at [1549, 105] on es-mob-svg-icon at bounding box center [1542, 97] width 24 height 21
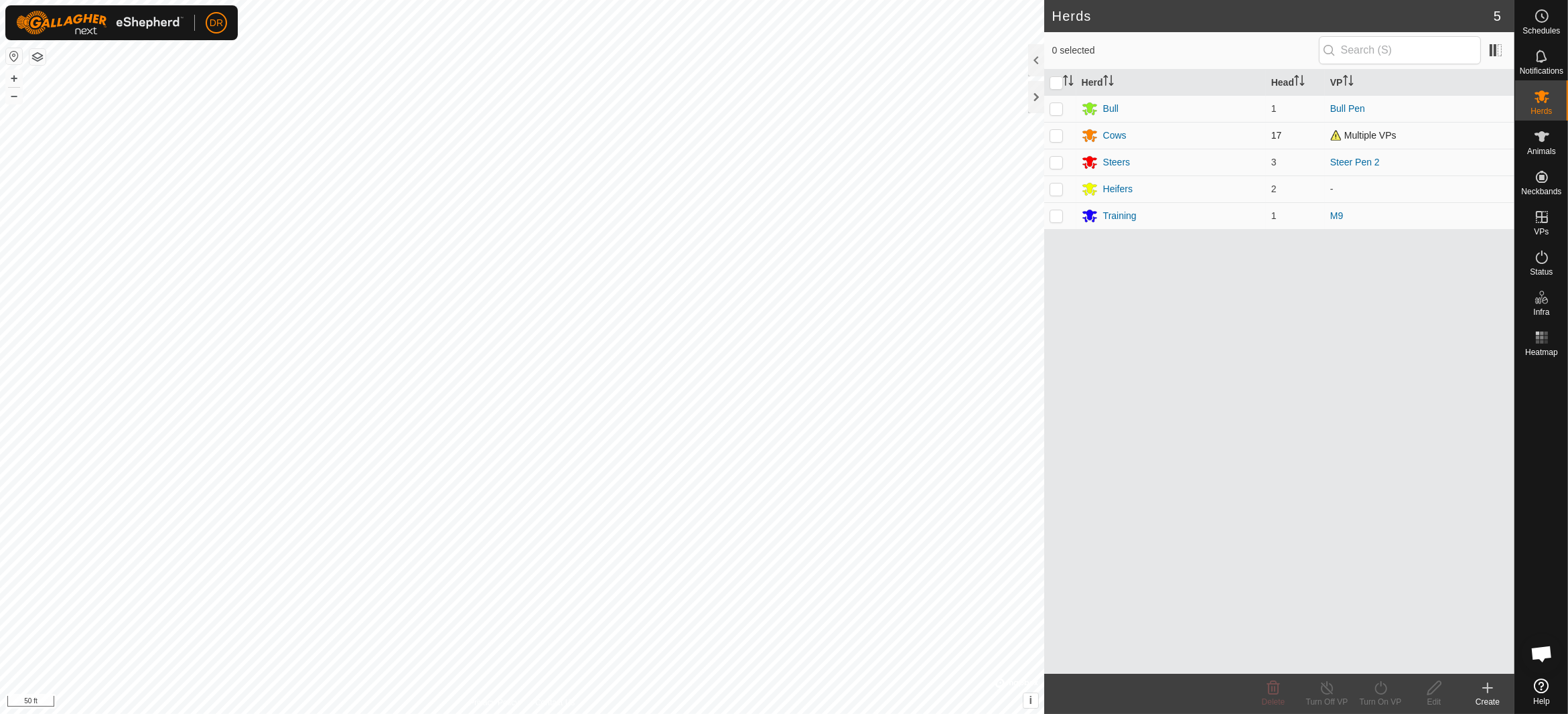
click at [1064, 134] on td at bounding box center [1060, 135] width 32 height 27
checkbox input "true"
click at [1378, 692] on icon at bounding box center [1380, 688] width 17 height 16
click at [1364, 660] on link "Now" at bounding box center [1421, 659] width 133 height 27
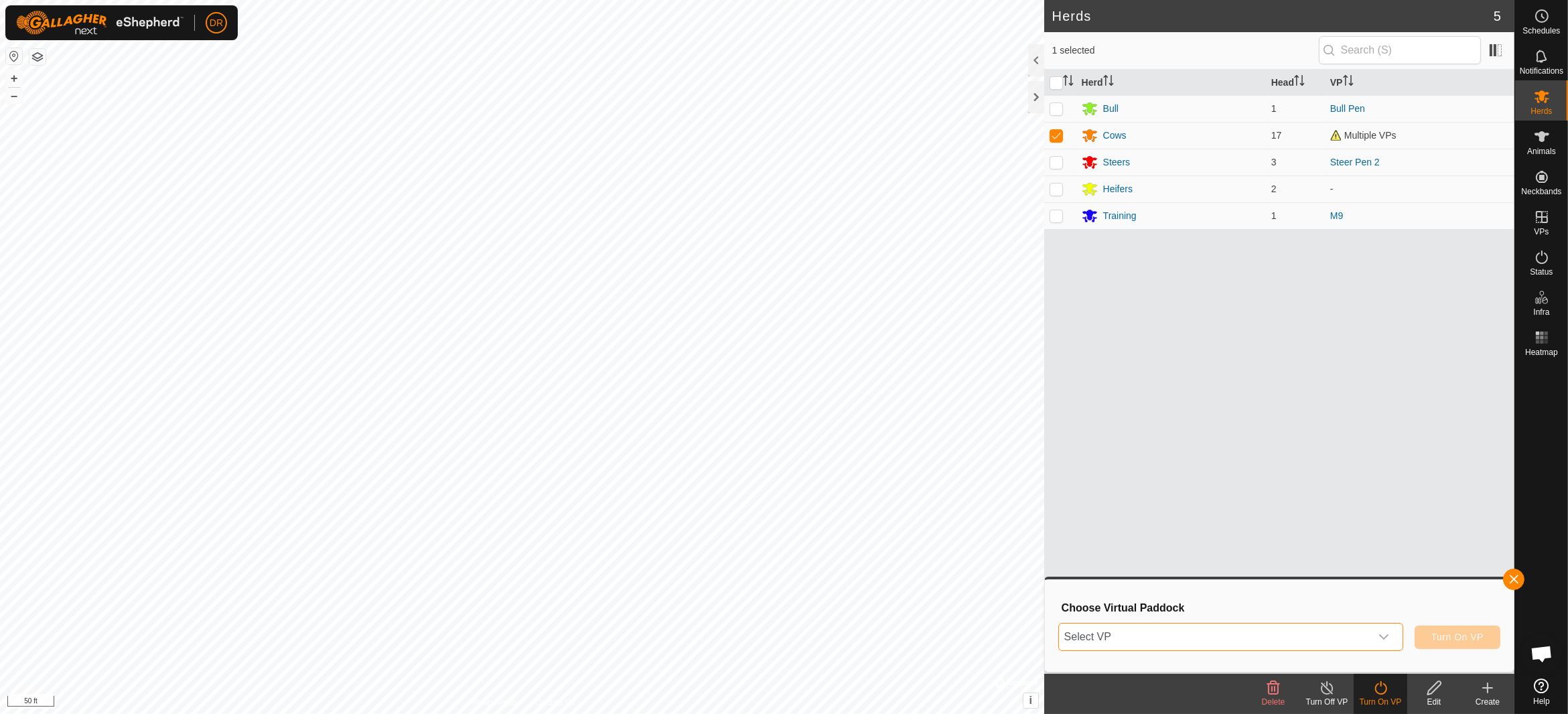
click at [1129, 633] on span "Select VP" at bounding box center [1214, 637] width 312 height 27
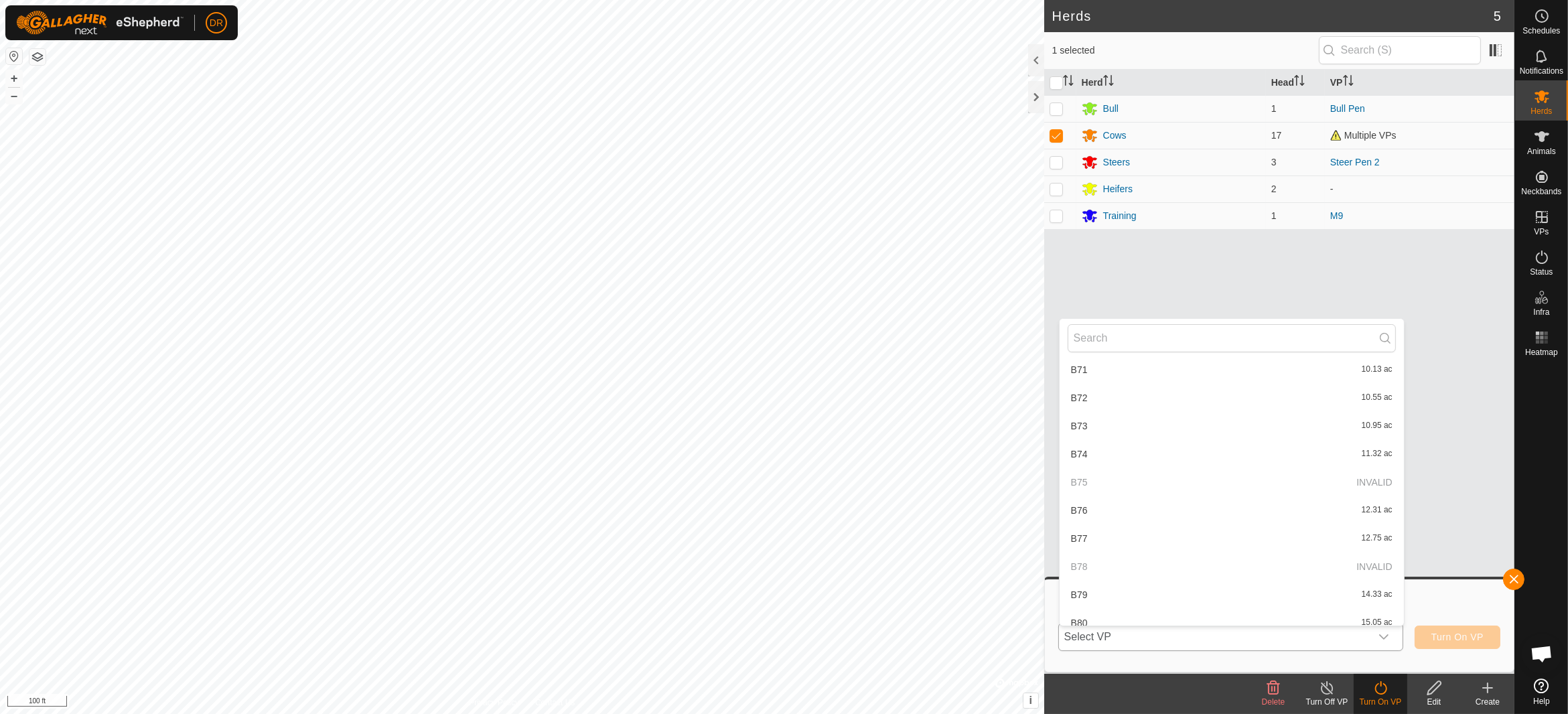
scroll to position [1489, 0]
click at [1089, 544] on li "B82 16.68 ac" at bounding box center [1232, 546] width 344 height 27
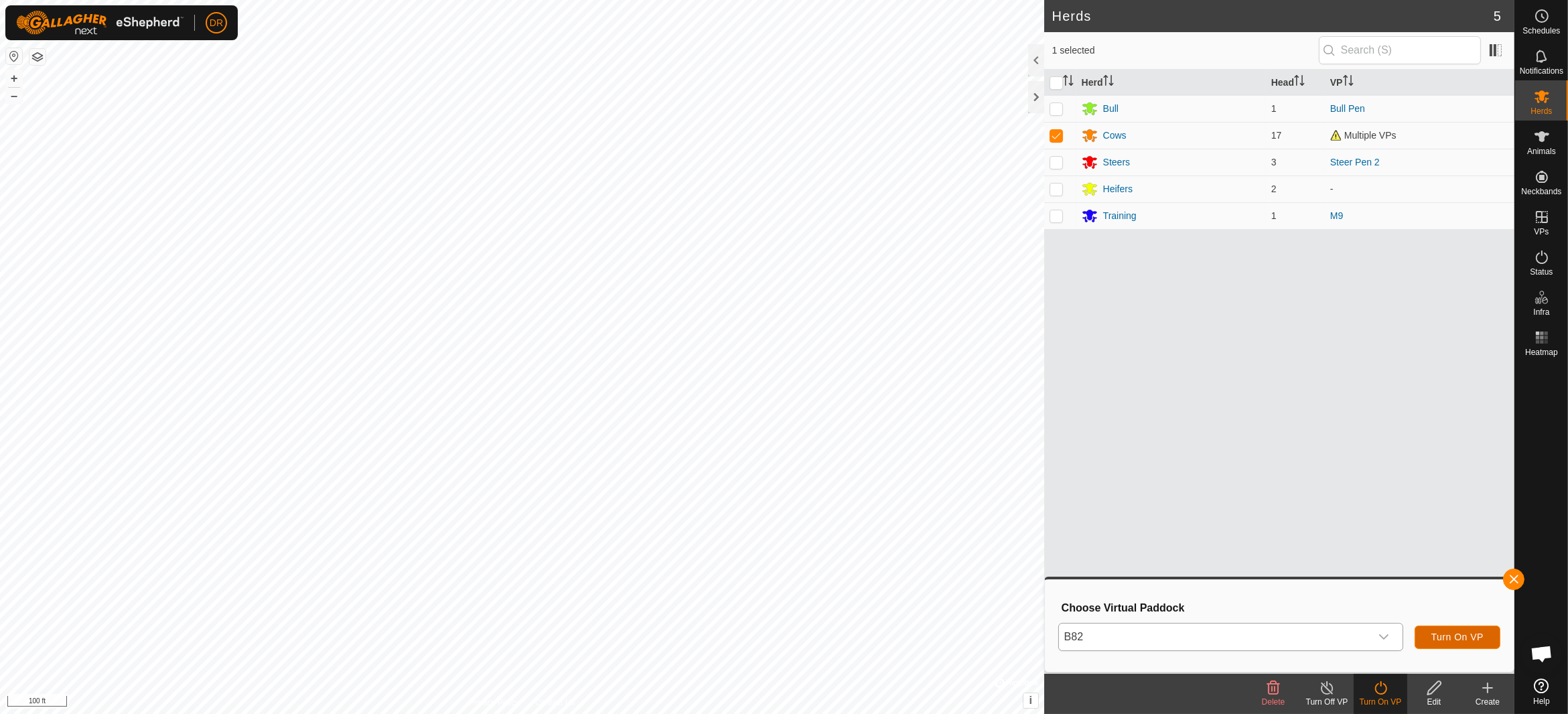
click at [1467, 638] on span "Turn On VP" at bounding box center [1457, 637] width 52 height 11
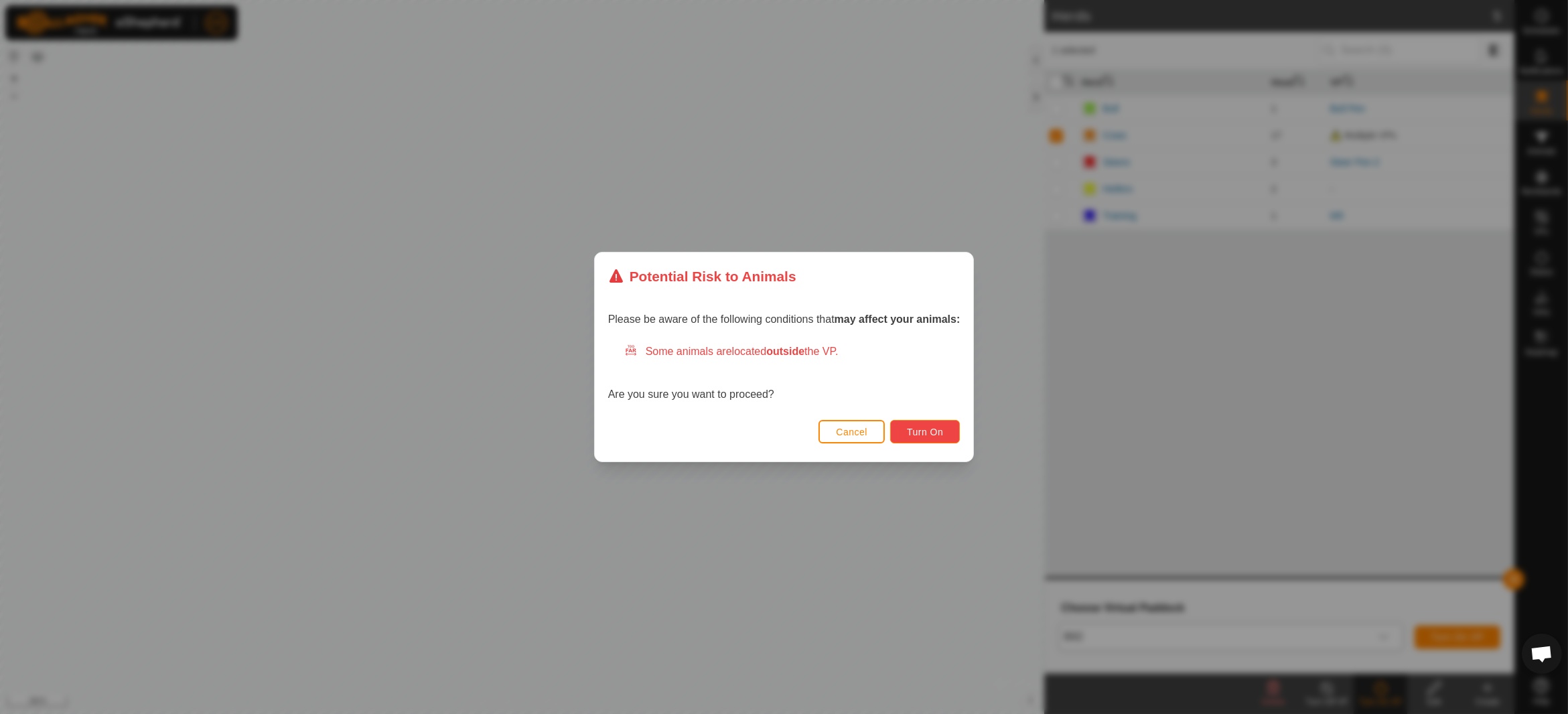
click at [936, 432] on span "Turn On" at bounding box center [925, 432] width 36 height 11
